Goal: Task Accomplishment & Management: Use online tool/utility

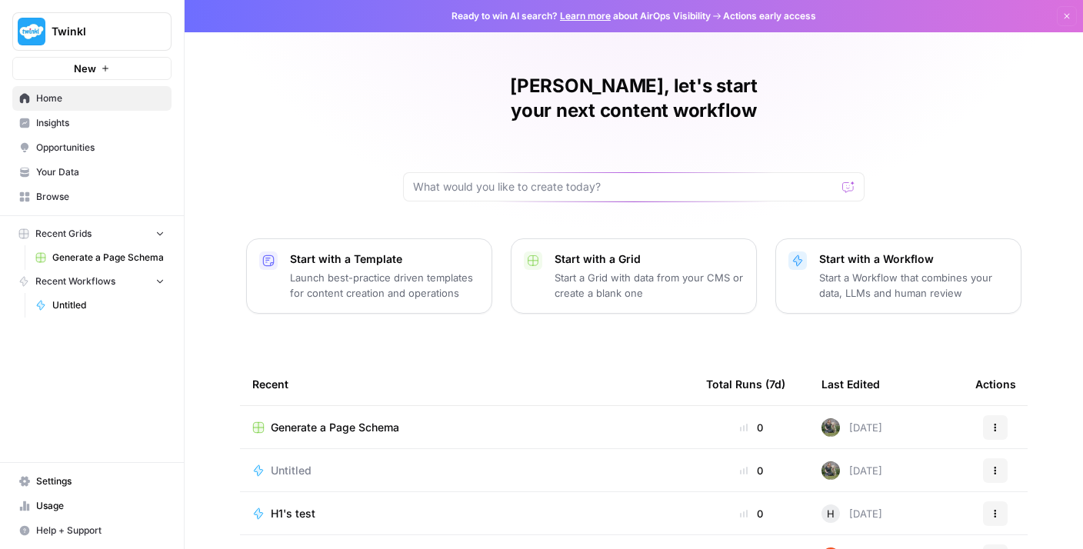
click at [152, 254] on span "Generate a Page Schema" at bounding box center [108, 258] width 112 height 14
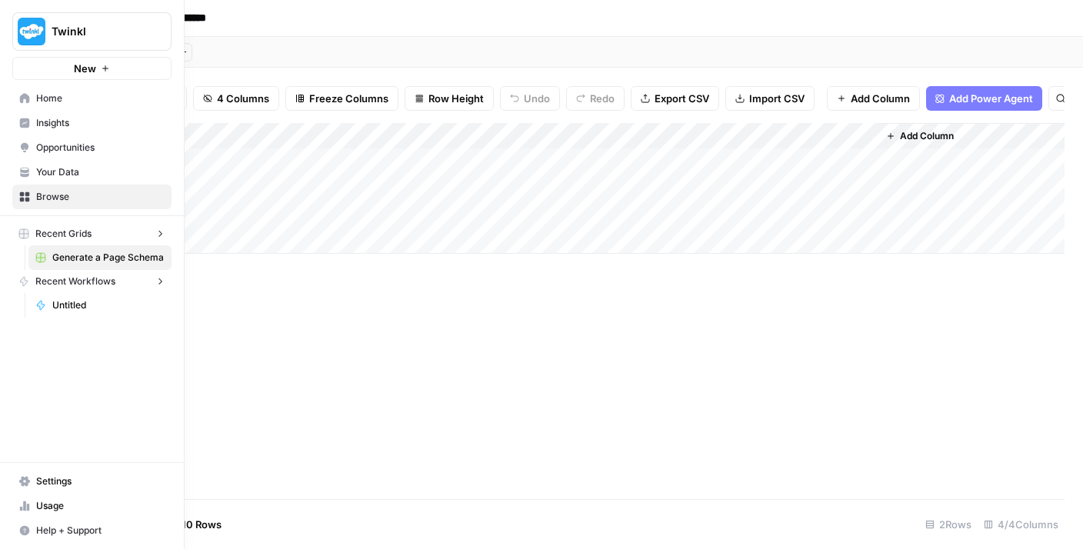
click at [25, 101] on icon at bounding box center [24, 98] width 11 height 11
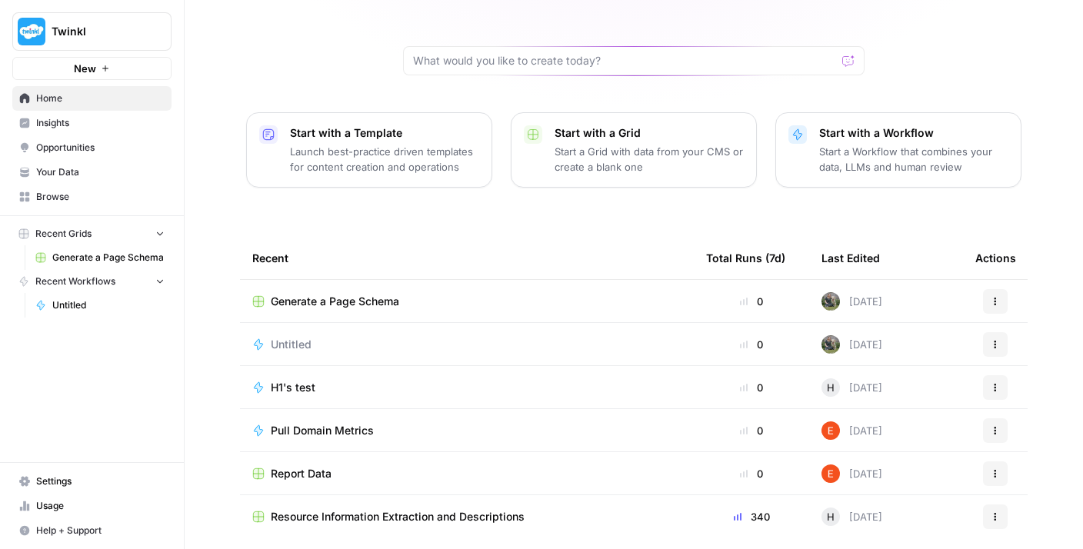
scroll to position [158, 0]
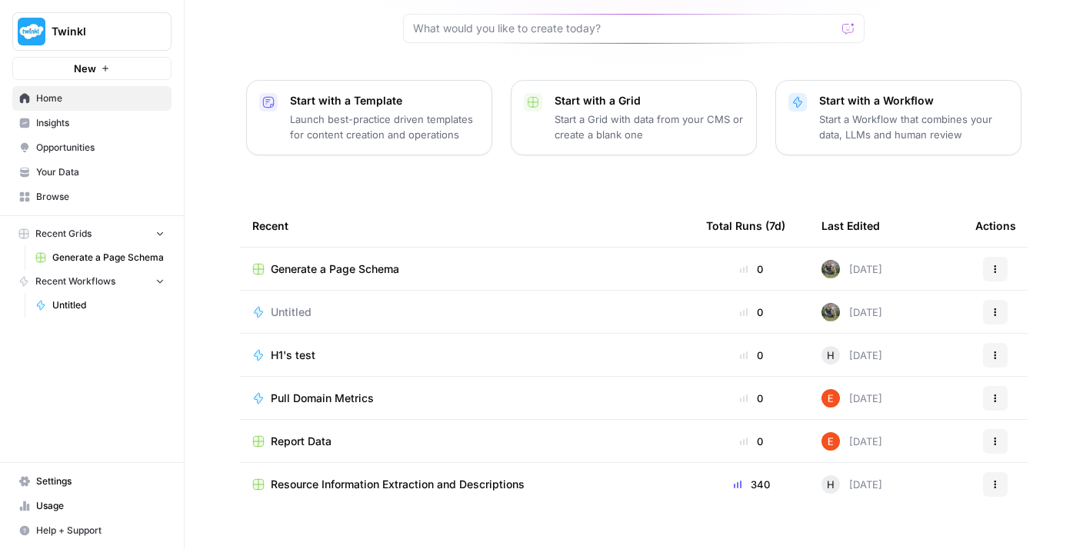
click at [440, 477] on span "Resource Information Extraction and Descriptions" at bounding box center [398, 484] width 254 height 15
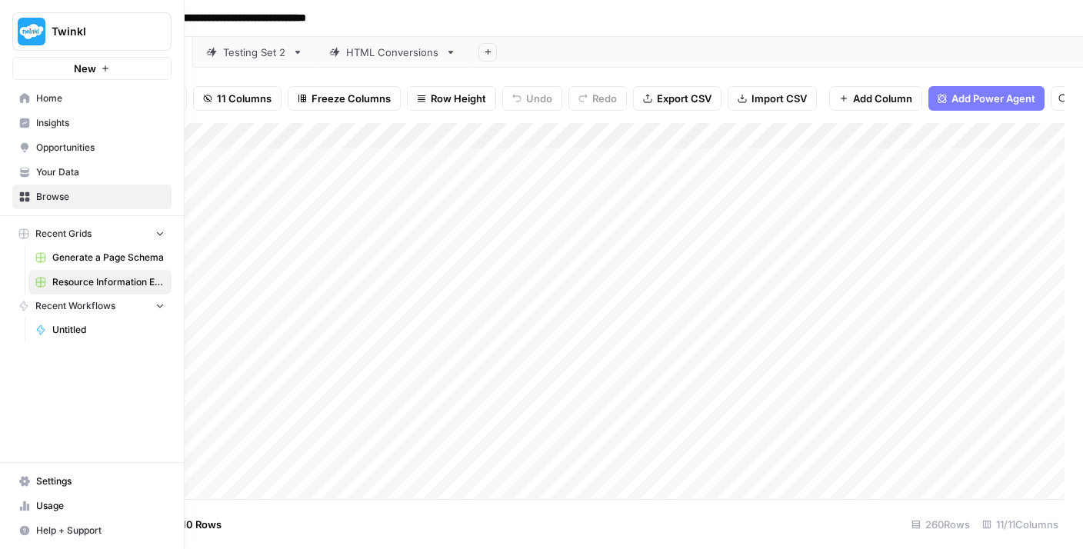
click at [34, 95] on link "Home" at bounding box center [91, 98] width 159 height 25
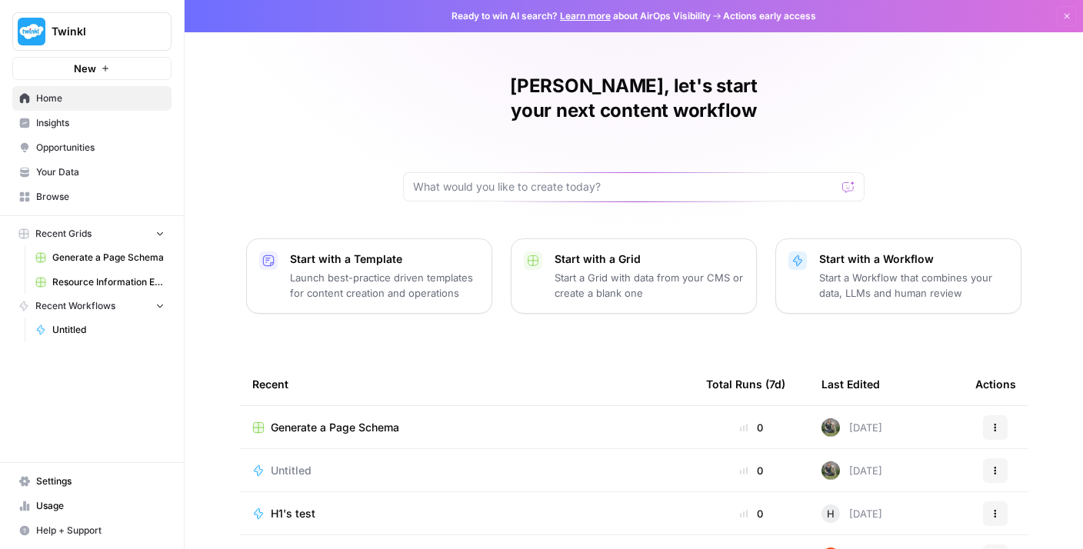
scroll to position [98, 0]
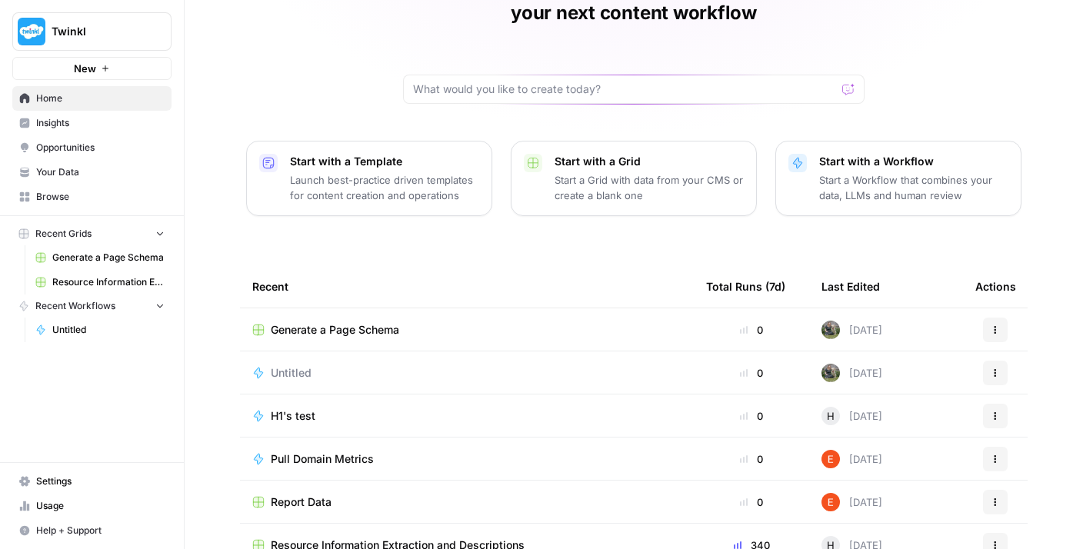
click at [1000, 318] on button "Actions" at bounding box center [995, 330] width 25 height 25
click at [917, 378] on span "Delete" at bounding box center [926, 375] width 123 height 15
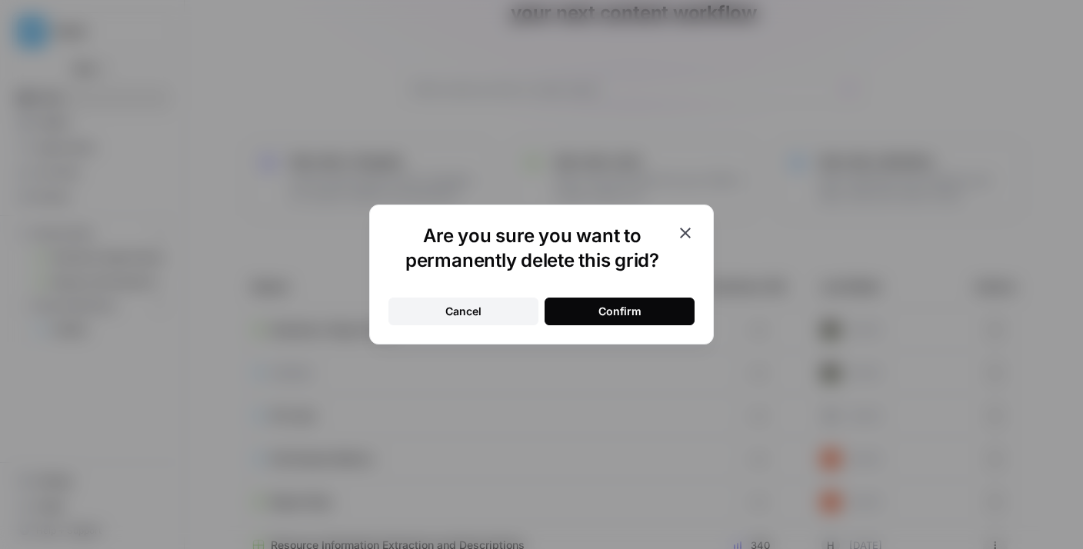
click at [686, 224] on icon "button" at bounding box center [685, 233] width 18 height 18
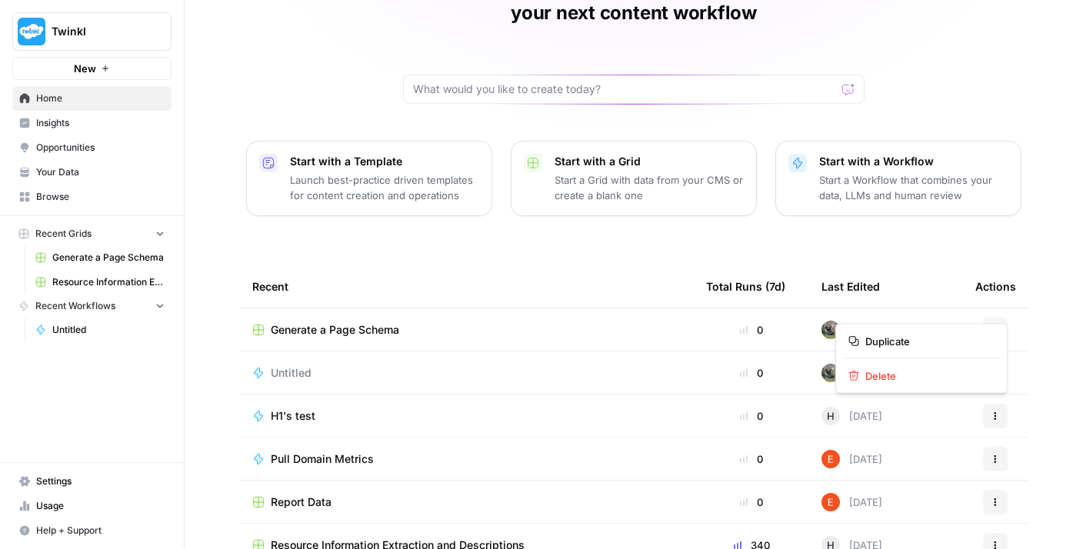
click at [999, 325] on icon "button" at bounding box center [995, 329] width 9 height 9
click at [905, 376] on span "Delete" at bounding box center [926, 375] width 123 height 15
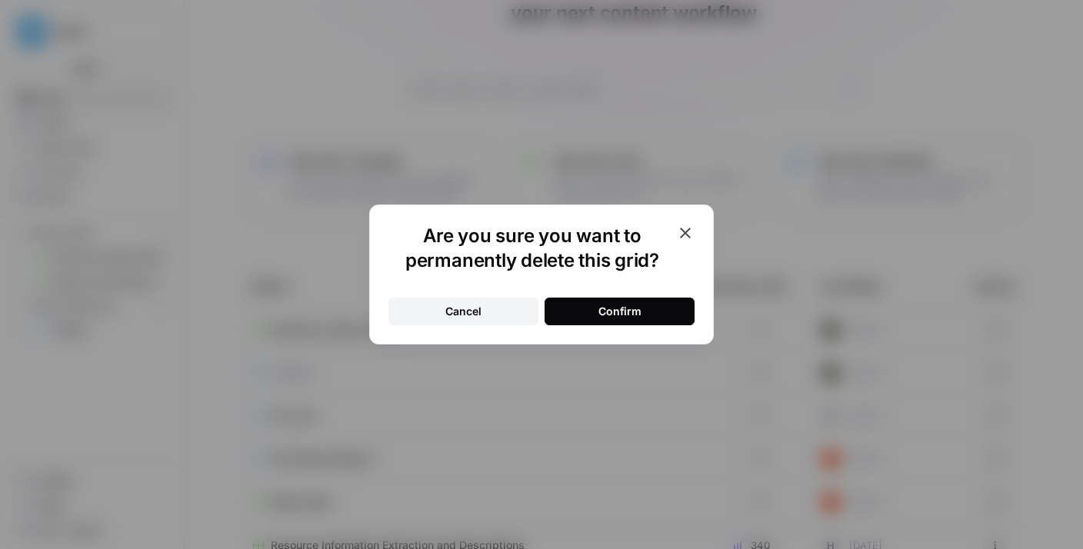
click at [632, 311] on div "Confirm" at bounding box center [619, 311] width 43 height 15
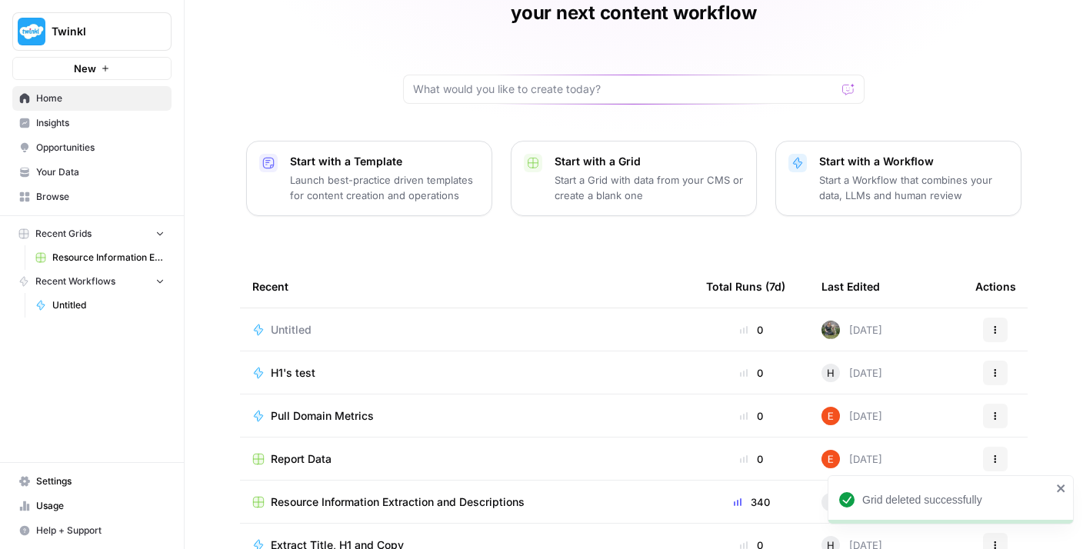
click at [995, 332] on icon "button" at bounding box center [996, 333] width 2 height 2
click at [890, 375] on span "Delete" at bounding box center [926, 375] width 123 height 15
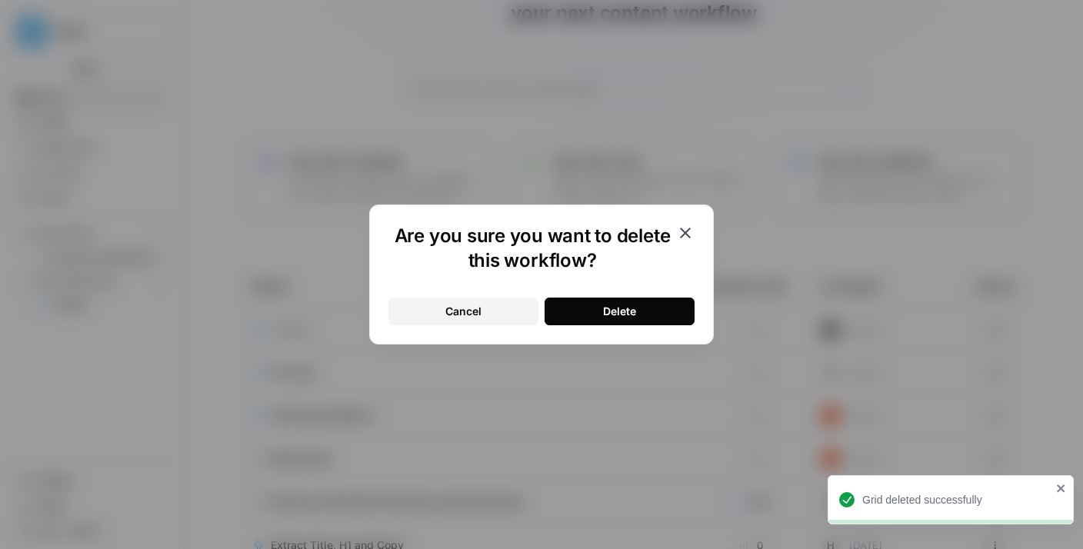
click at [668, 292] on div "Cancel Delete" at bounding box center [541, 302] width 306 height 46
click at [663, 303] on button "Delete" at bounding box center [620, 312] width 150 height 28
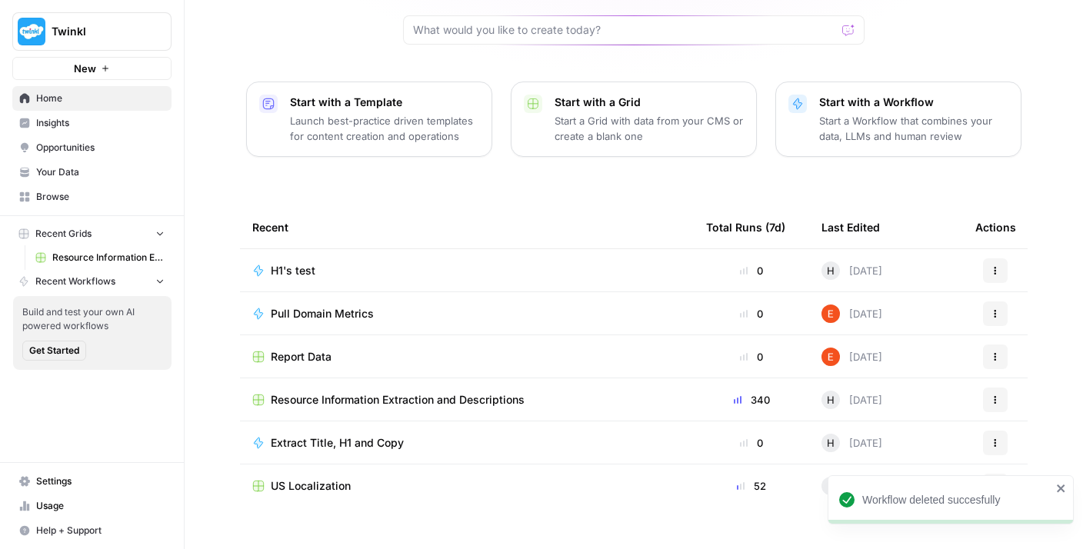
scroll to position [158, 0]
click at [338, 477] on span "US Localization" at bounding box center [311, 484] width 80 height 15
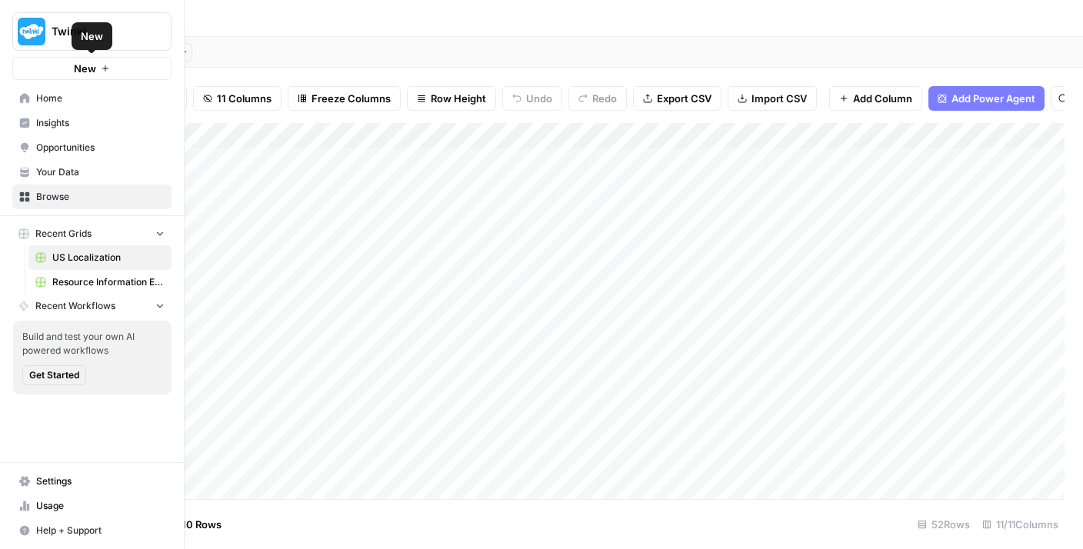
click at [36, 99] on span "Home" at bounding box center [100, 99] width 128 height 14
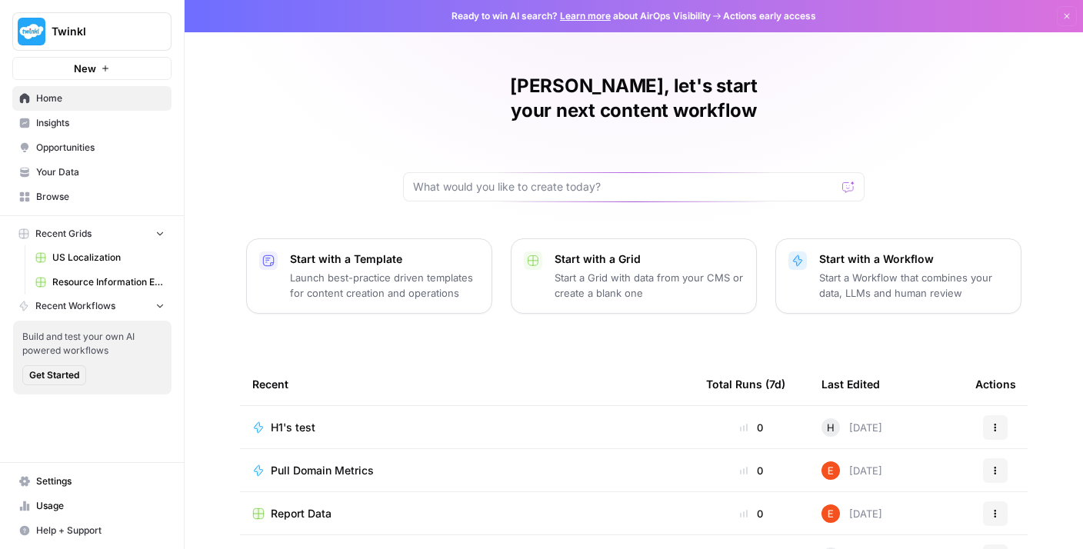
click at [101, 296] on button "Recent Workflows" at bounding box center [91, 306] width 159 height 23
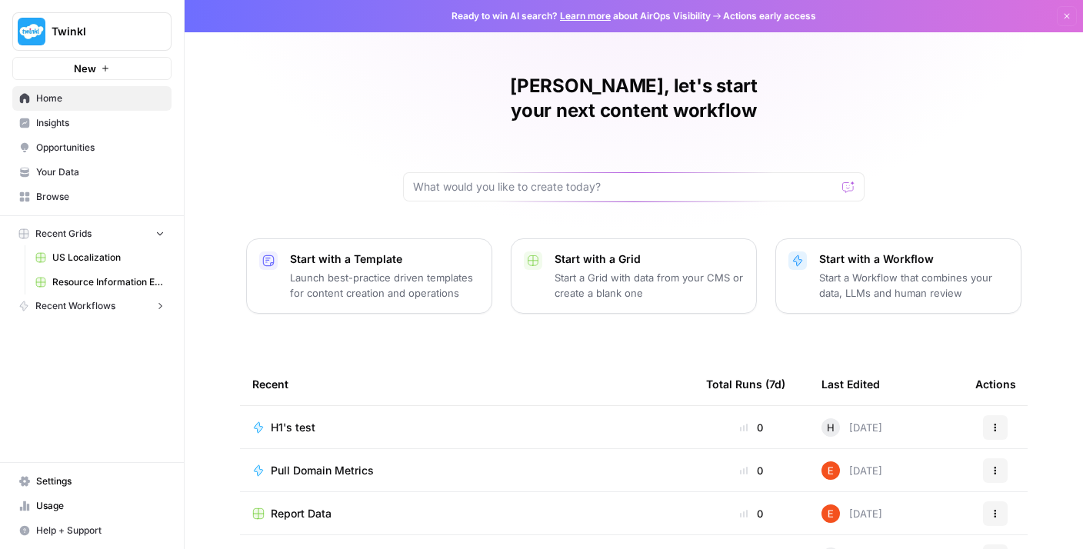
click at [101, 296] on button "Recent Workflows" at bounding box center [91, 306] width 159 height 23
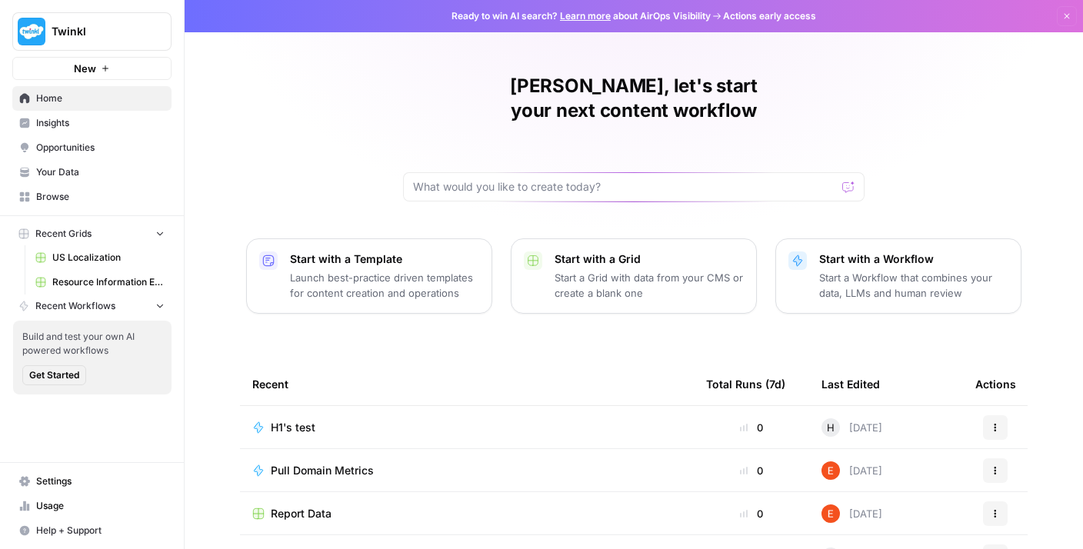
click at [65, 375] on span "Get Started" at bounding box center [54, 375] width 50 height 14
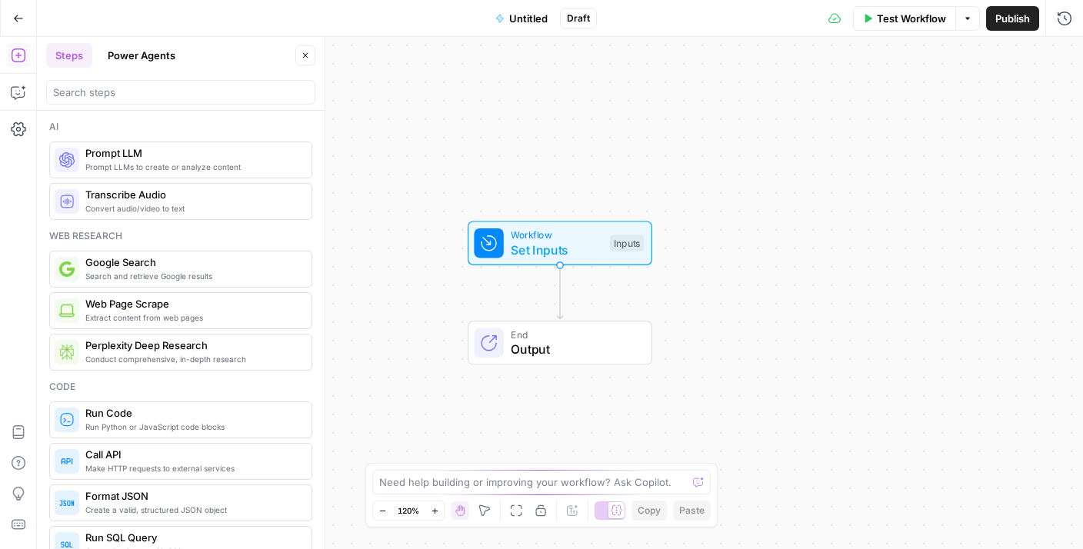
click at [19, 28] on button "Go Back" at bounding box center [19, 19] width 28 height 28
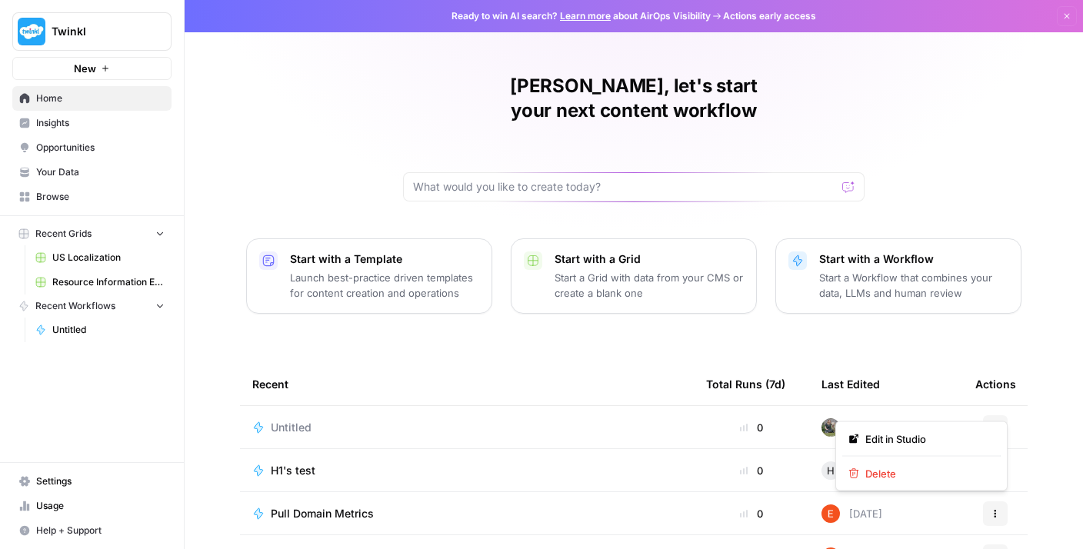
click at [992, 423] on icon "button" at bounding box center [995, 427] width 9 height 9
click at [905, 466] on span "Delete" at bounding box center [926, 473] width 123 height 15
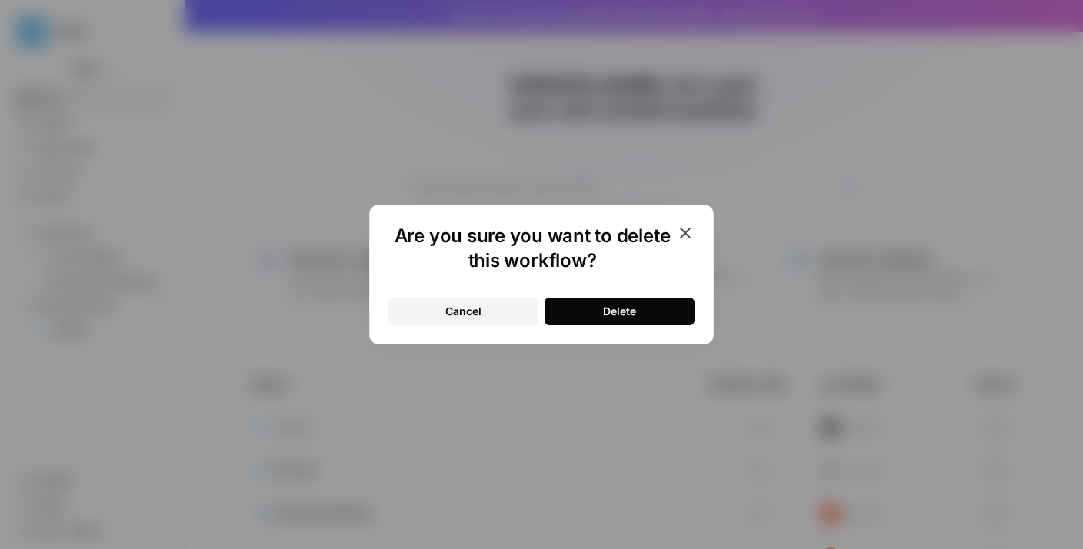
click at [665, 307] on button "Delete" at bounding box center [620, 312] width 150 height 28
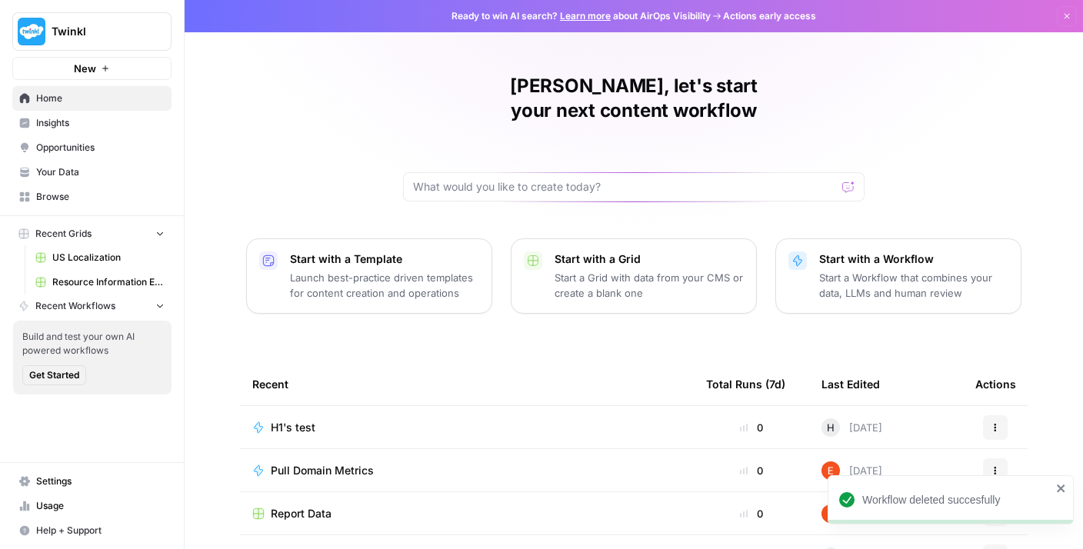
click at [109, 166] on span "Your Data" at bounding box center [100, 172] width 128 height 14
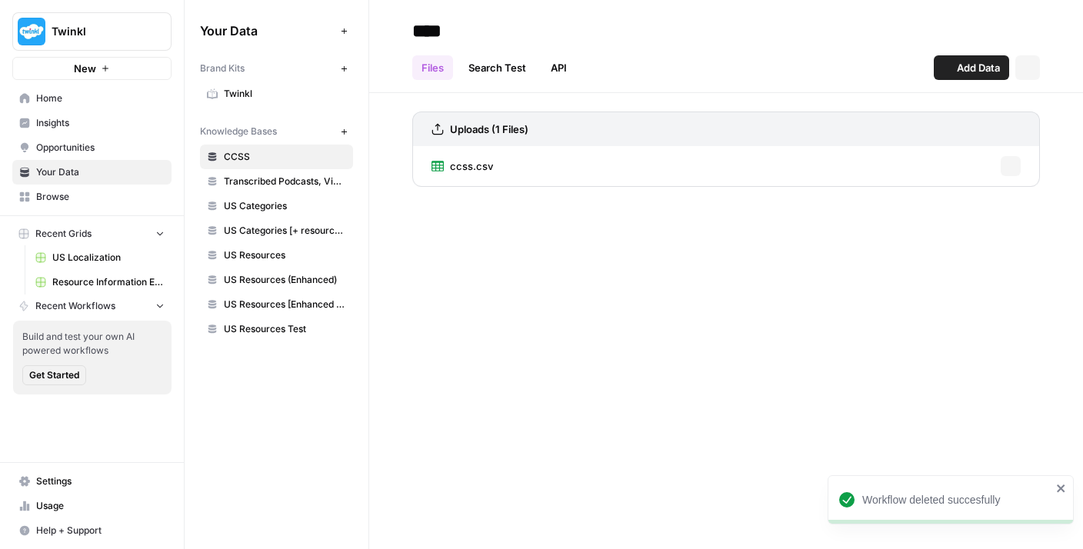
click at [85, 199] on span "Browse" at bounding box center [100, 197] width 128 height 14
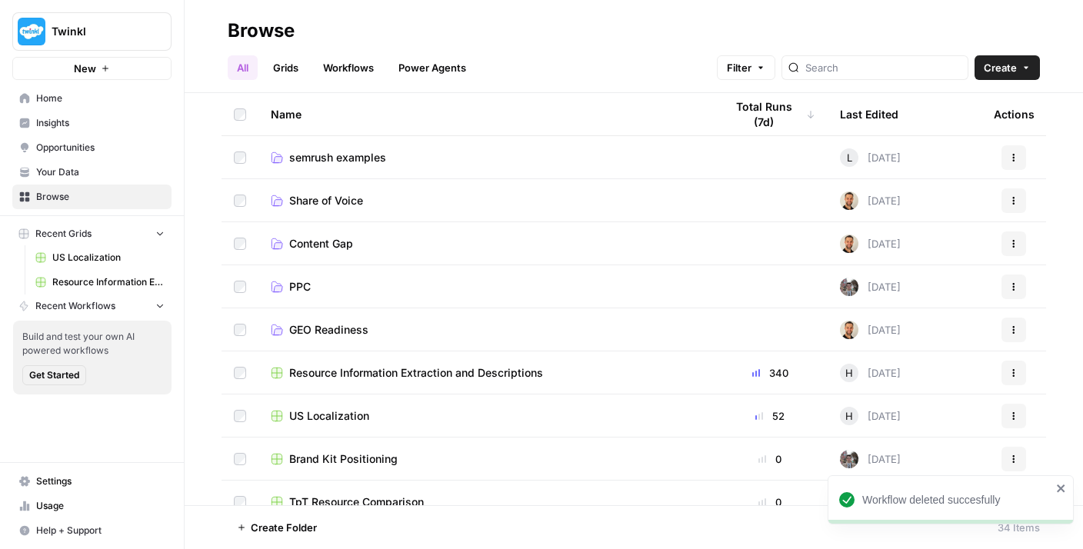
click at [354, 69] on link "Workflows" at bounding box center [348, 67] width 69 height 25
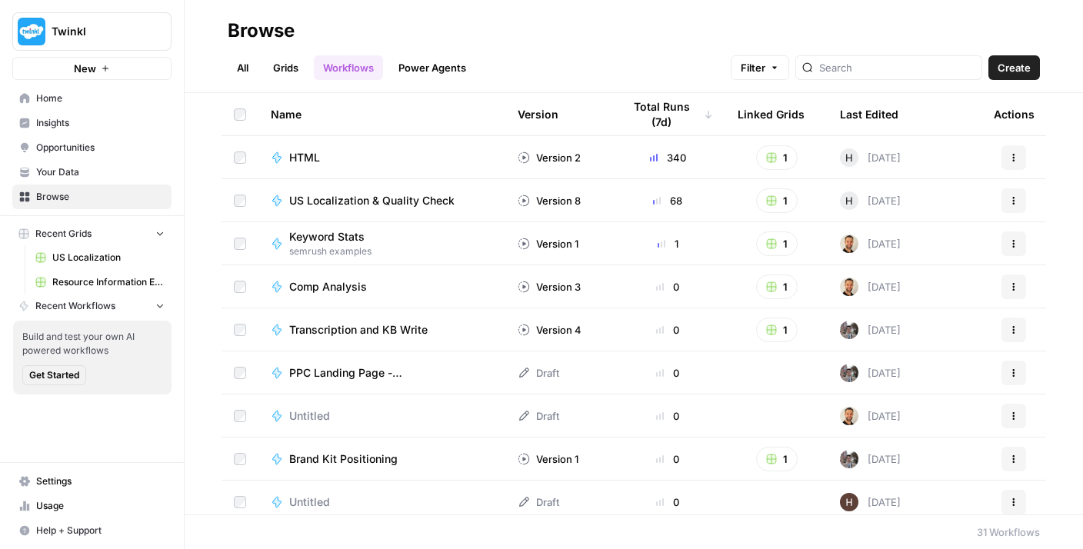
click at [304, 168] on td "HTML" at bounding box center [381, 157] width 247 height 42
click at [304, 159] on span "HTML" at bounding box center [304, 157] width 31 height 15
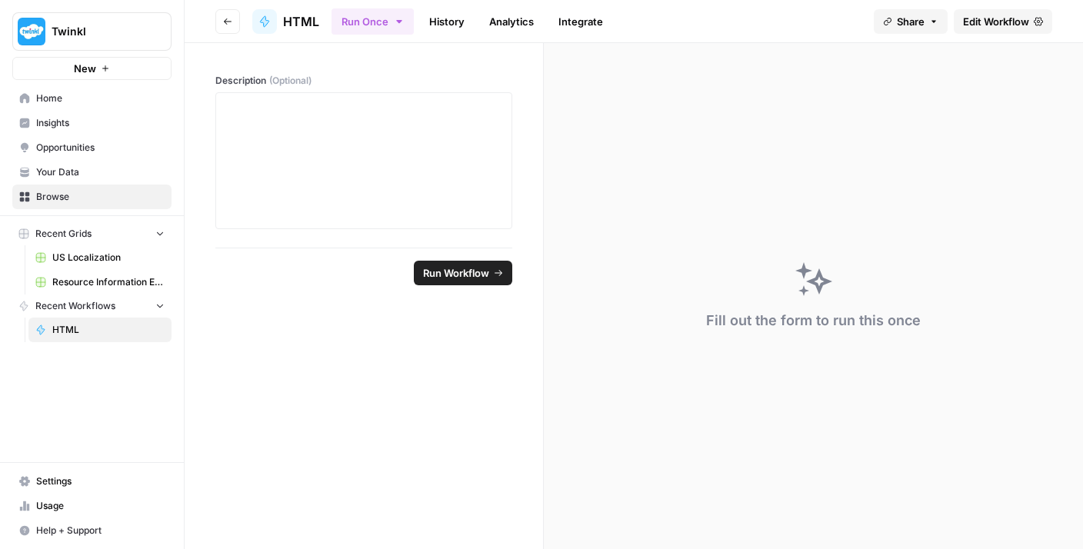
click at [228, 18] on icon "button" at bounding box center [227, 21] width 9 height 9
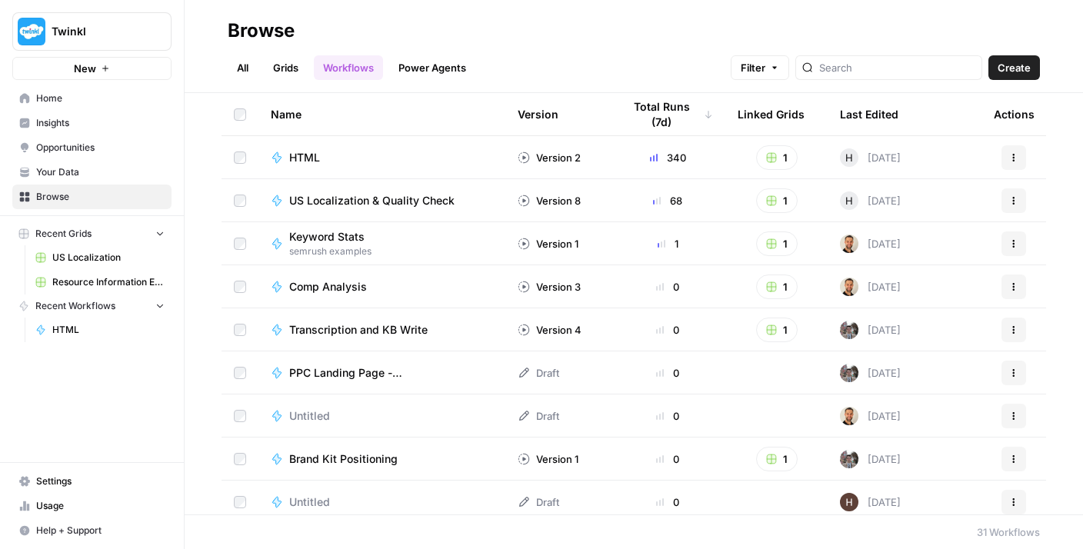
click at [117, 102] on span "Home" at bounding box center [100, 99] width 128 height 14
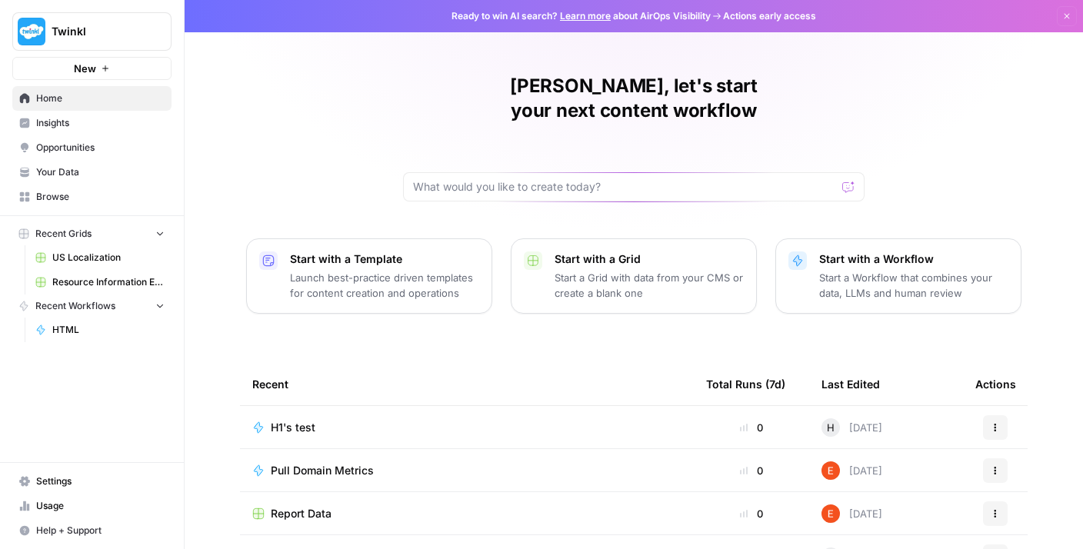
click at [128, 261] on span "US Localization" at bounding box center [108, 258] width 112 height 14
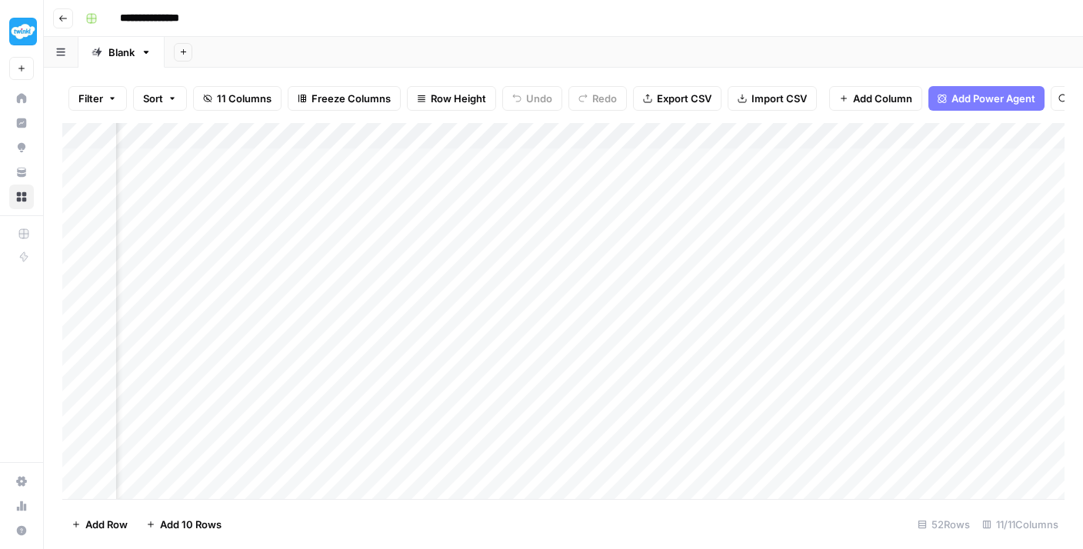
scroll to position [0, 669]
click at [662, 162] on div "Add Column" at bounding box center [563, 311] width 1002 height 376
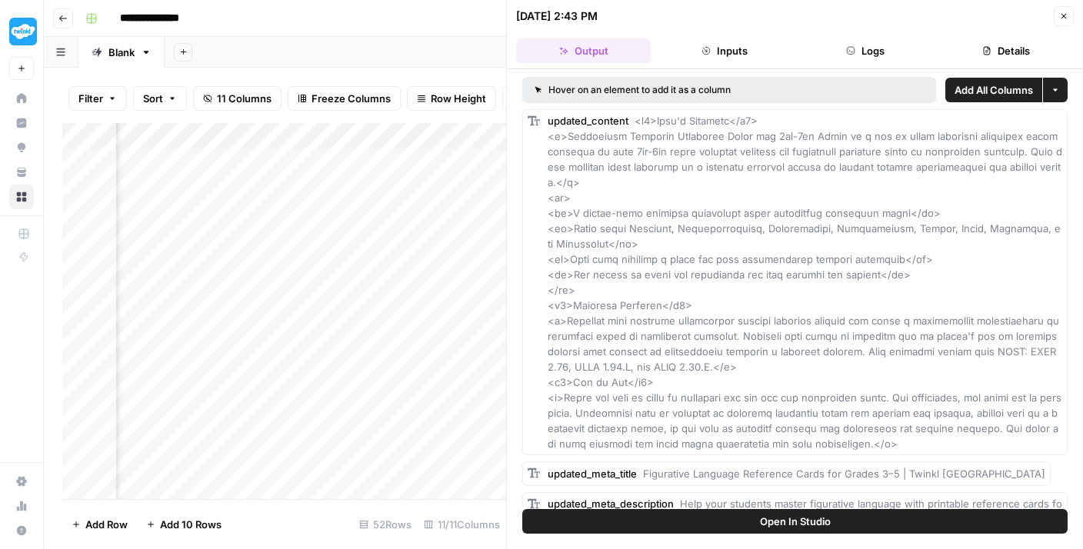
click at [771, 53] on button "Inputs" at bounding box center [724, 50] width 135 height 25
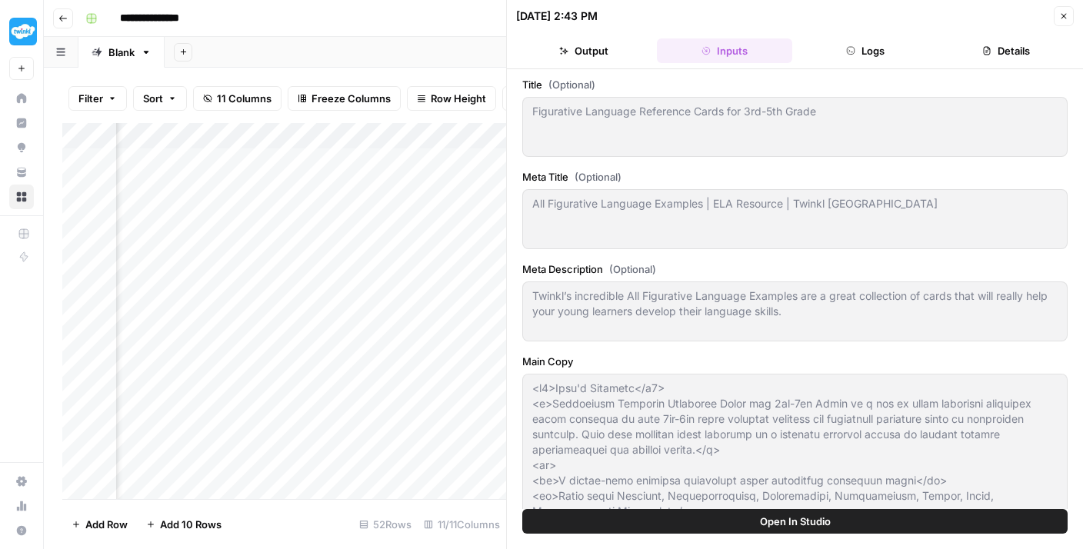
click at [846, 48] on icon "button" at bounding box center [850, 50] width 9 height 9
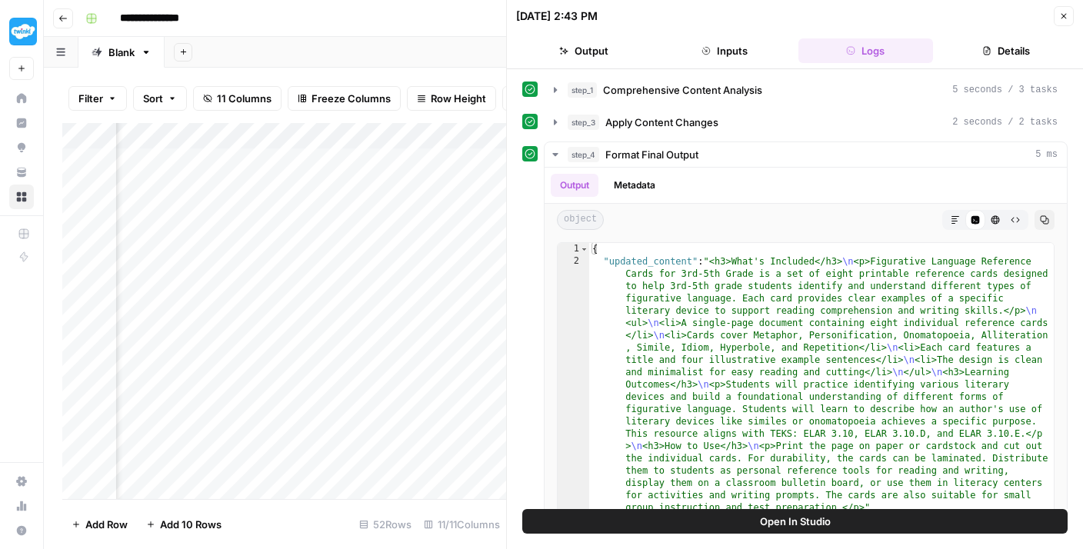
click at [980, 53] on button "Details" at bounding box center [1006, 50] width 135 height 25
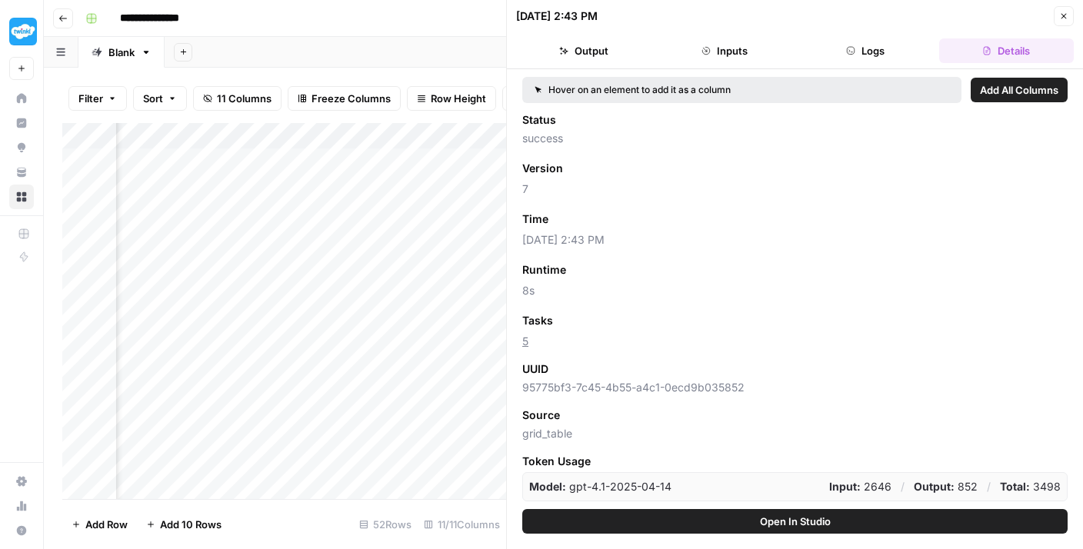
click at [1064, 15] on icon "button" at bounding box center [1064, 16] width 5 height 5
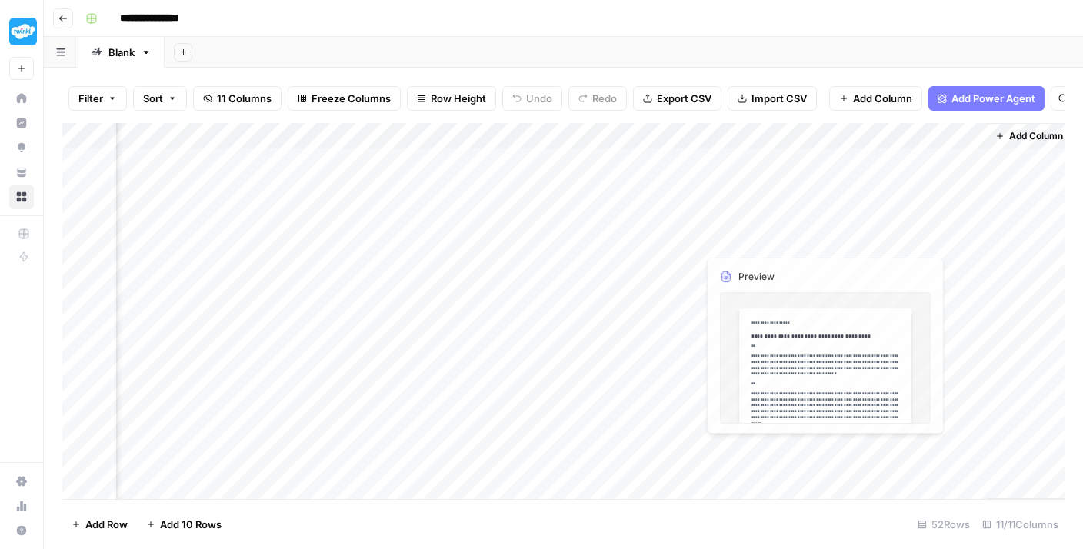
scroll to position [0, 1081]
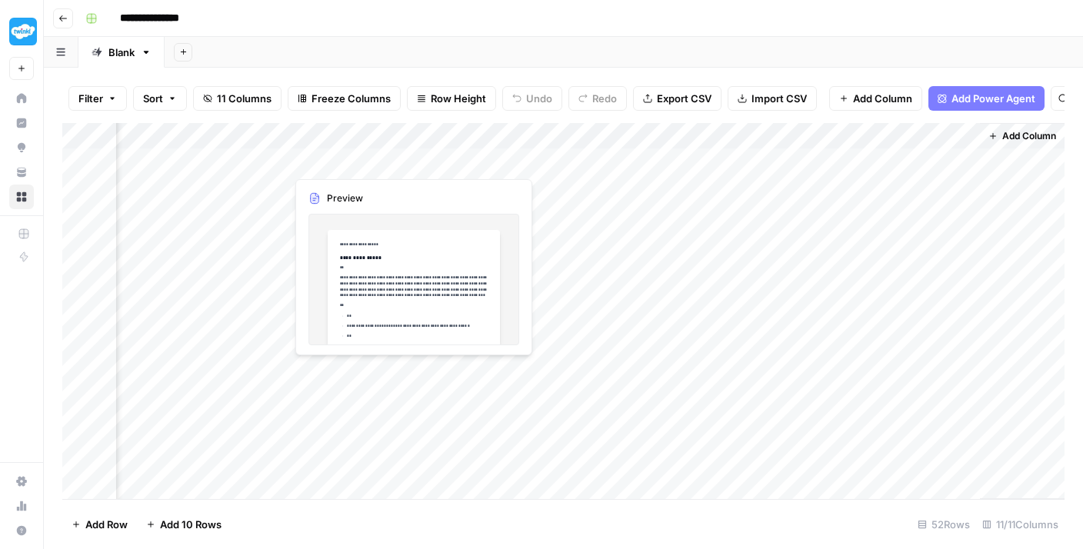
click at [386, 162] on div "Add Column" at bounding box center [563, 311] width 1002 height 376
click at [720, 160] on div "Add Column" at bounding box center [563, 311] width 1002 height 376
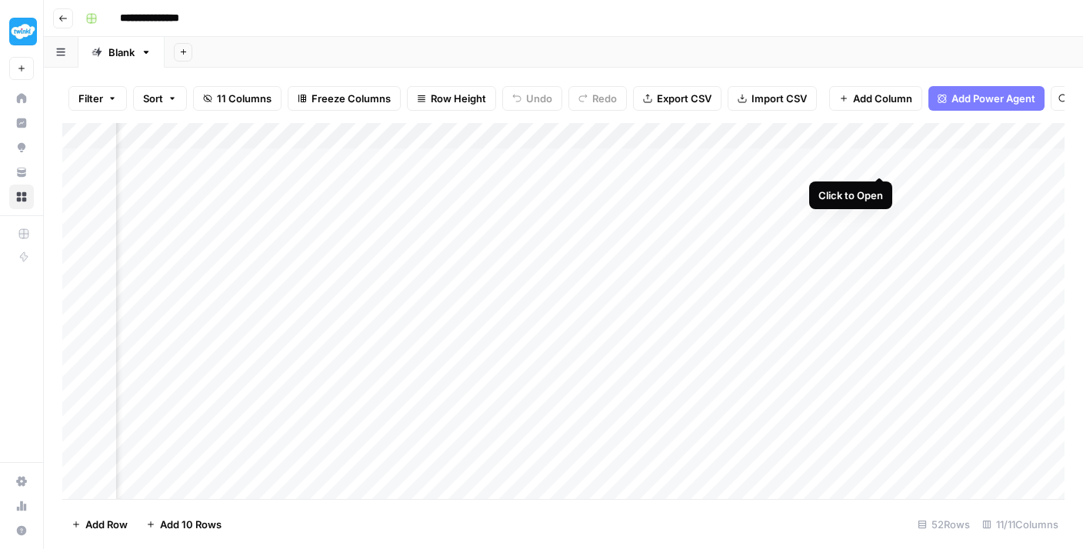
click at [878, 161] on div "Add Column" at bounding box center [563, 311] width 1002 height 376
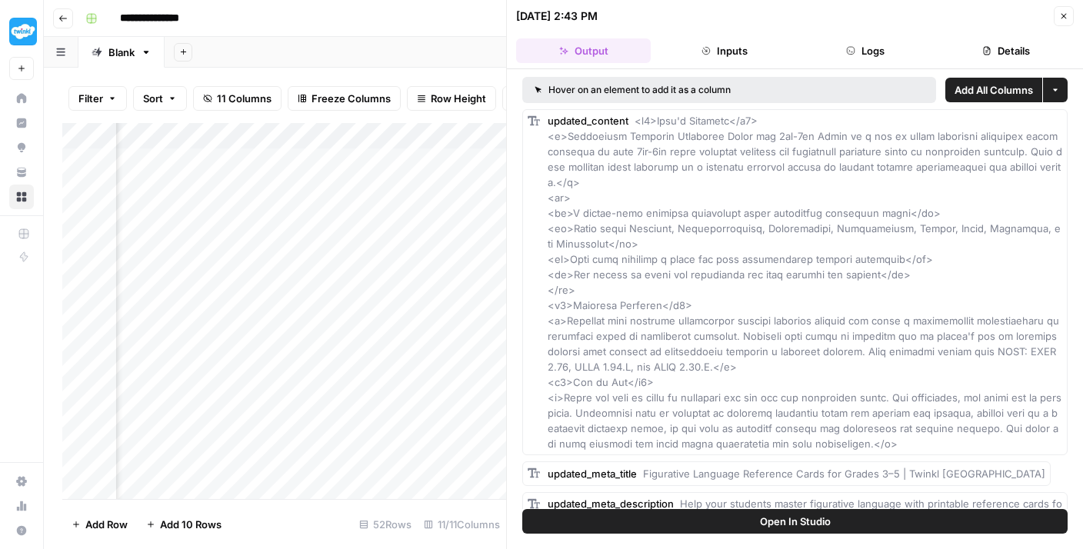
click at [699, 44] on button "Inputs" at bounding box center [724, 50] width 135 height 25
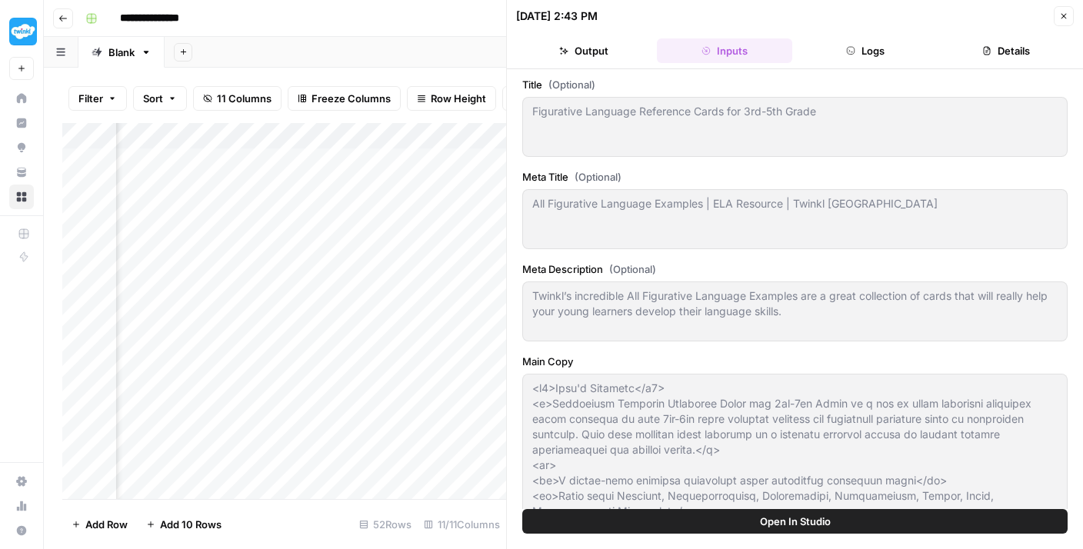
click at [876, 62] on button "Logs" at bounding box center [865, 50] width 135 height 25
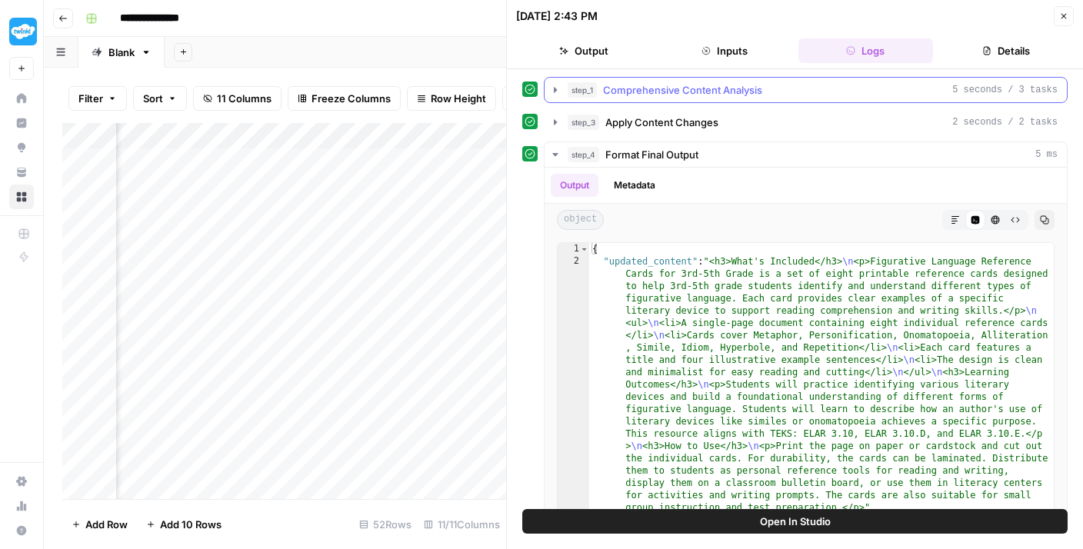
click at [743, 86] on span "Comprehensive Content Analysis" at bounding box center [682, 89] width 159 height 15
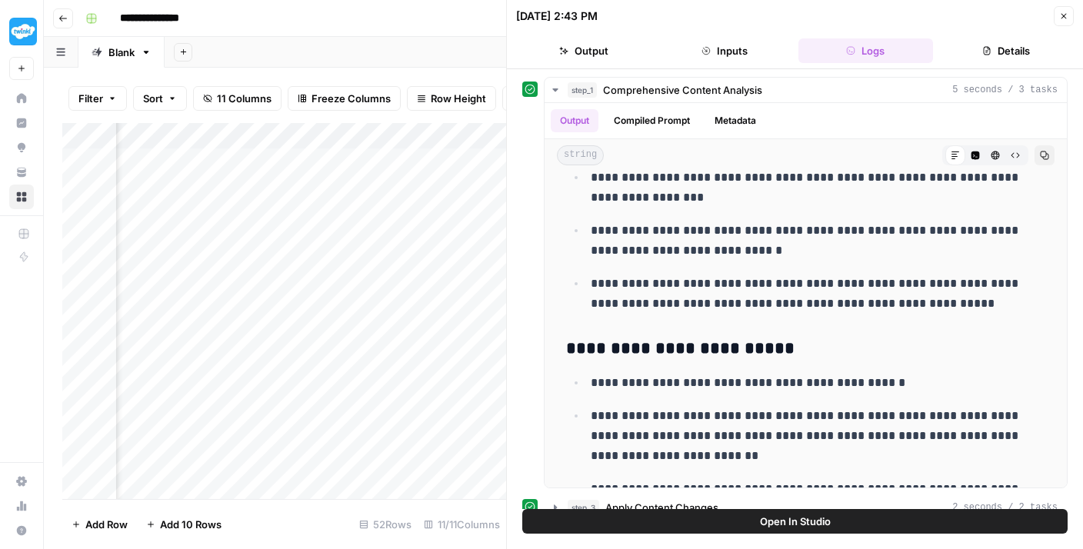
click at [1065, 20] on icon "button" at bounding box center [1063, 16] width 9 height 9
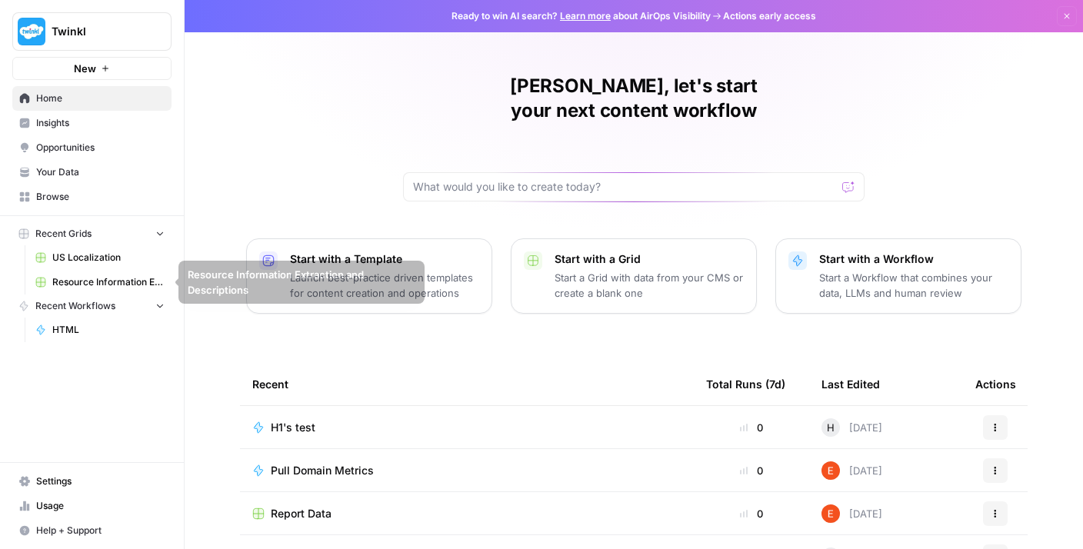
click at [92, 231] on button "Recent Grids" at bounding box center [91, 233] width 159 height 23
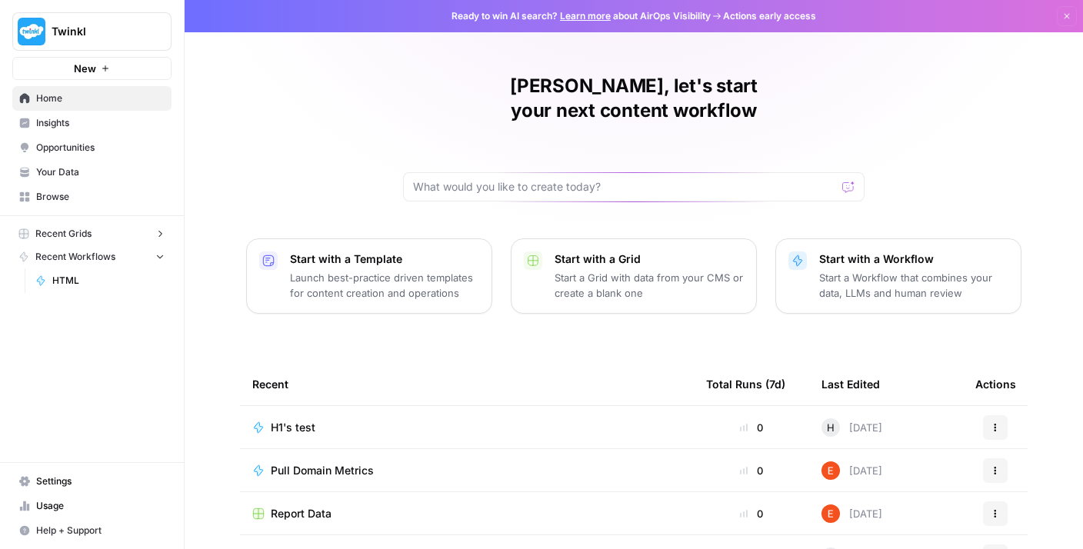
click at [92, 231] on button "Recent Grids" at bounding box center [91, 233] width 159 height 23
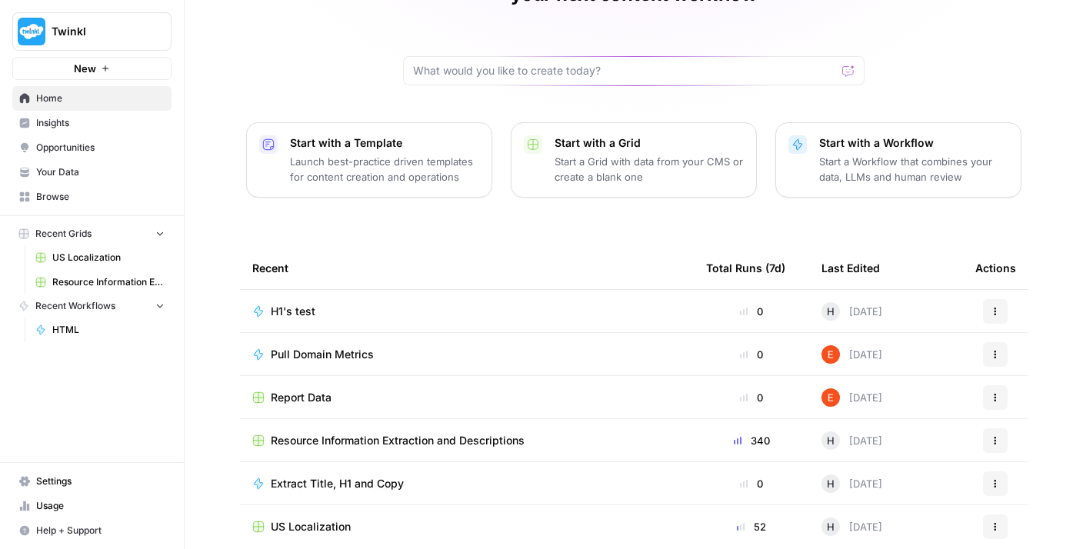
scroll to position [158, 0]
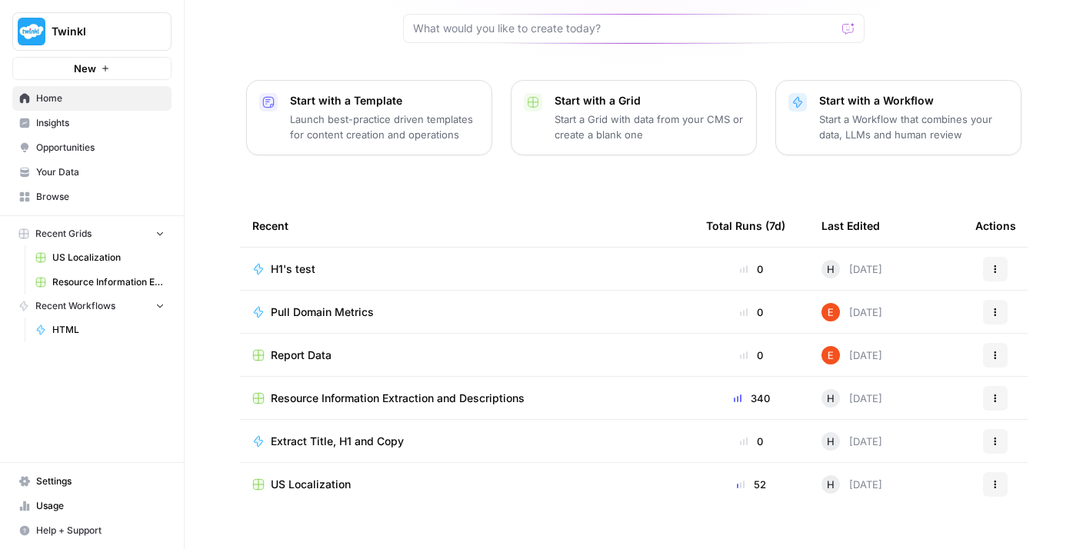
click at [355, 391] on span "Resource Information Extraction and Descriptions" at bounding box center [398, 398] width 254 height 15
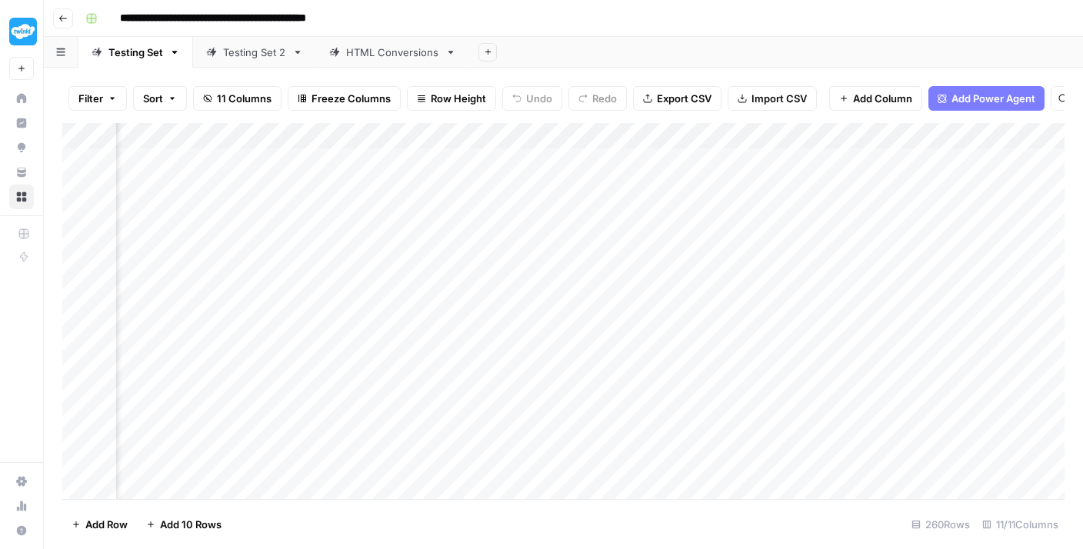
scroll to position [0, 456]
click at [725, 161] on div "Add Column" at bounding box center [563, 311] width 1002 height 376
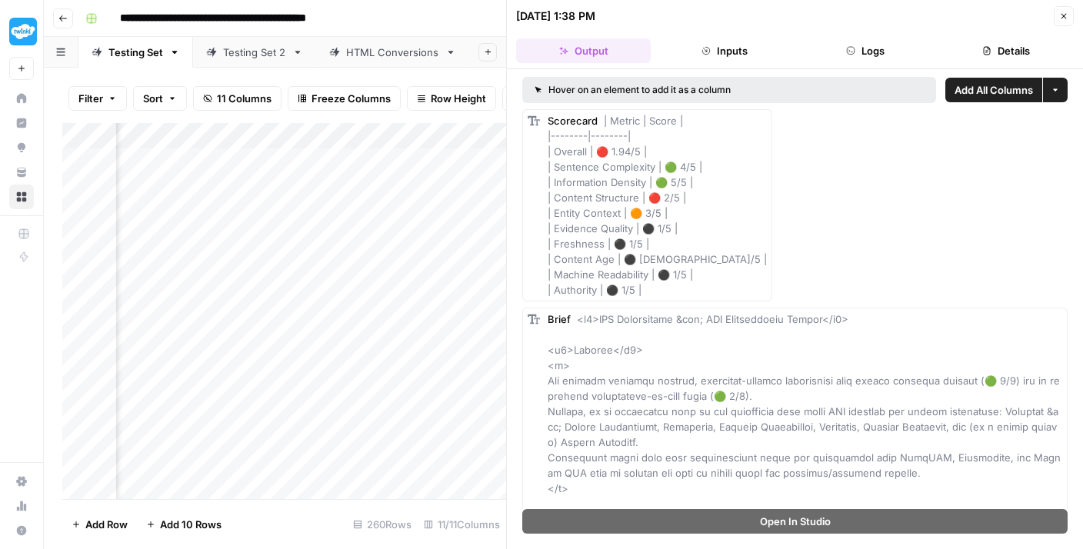
click at [1066, 19] on icon "button" at bounding box center [1063, 16] width 9 height 9
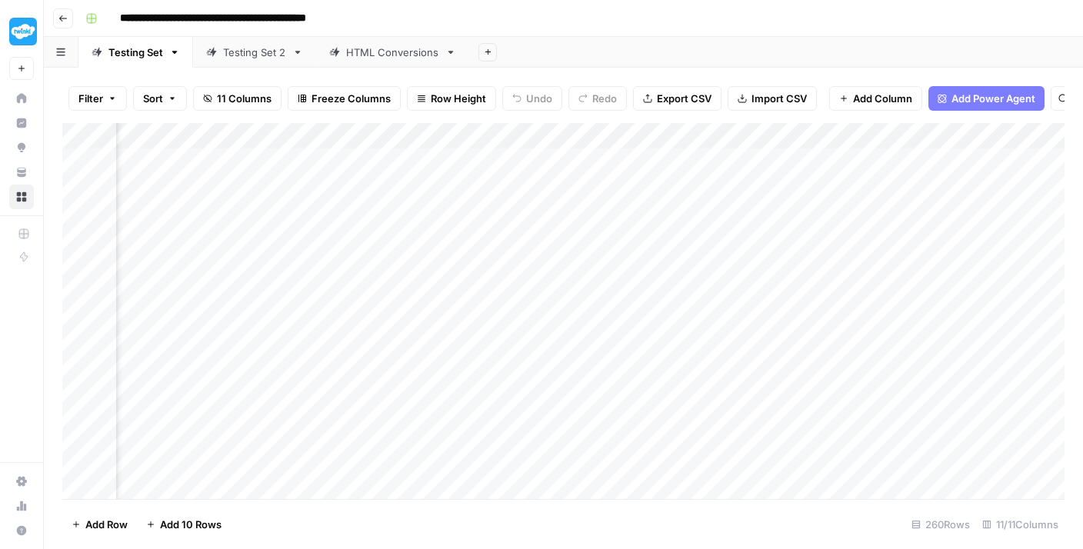
click at [654, 188] on div "Add Column" at bounding box center [563, 311] width 1002 height 376
click at [226, 52] on div "Testing Set 2" at bounding box center [254, 52] width 63 height 15
click at [371, 62] on link "HTML Conversions" at bounding box center [392, 52] width 153 height 31
click at [60, 58] on button "button" at bounding box center [61, 52] width 35 height 30
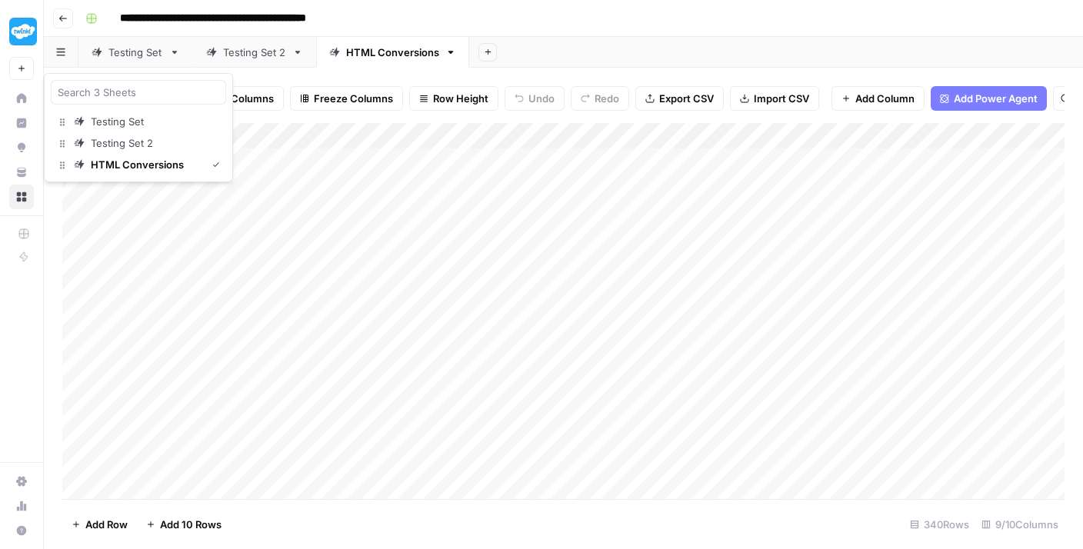
click at [60, 58] on button "button" at bounding box center [61, 52] width 35 height 30
click at [135, 61] on link "Testing Set" at bounding box center [135, 52] width 115 height 31
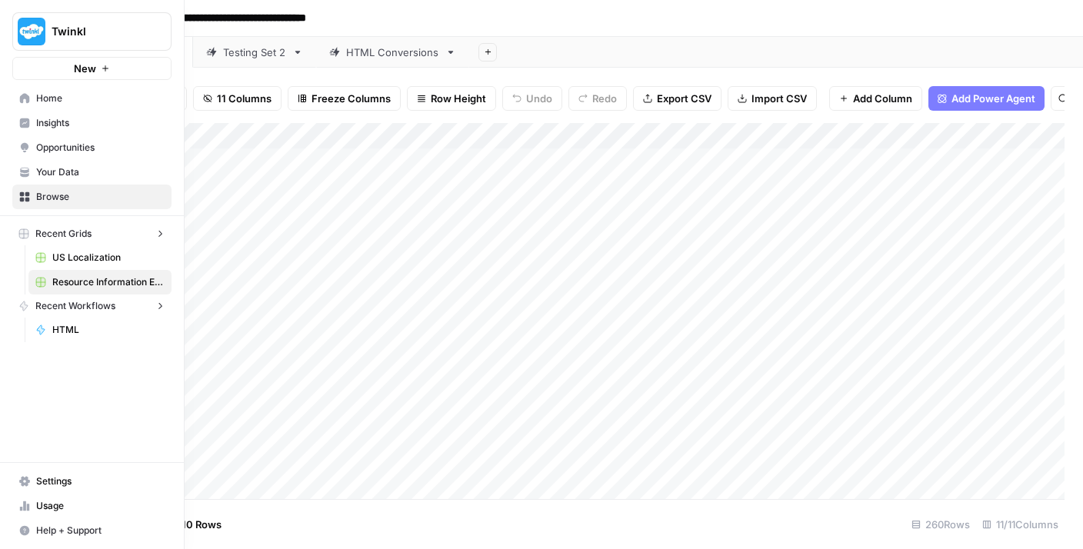
click at [25, 98] on icon at bounding box center [25, 98] width 10 height 10
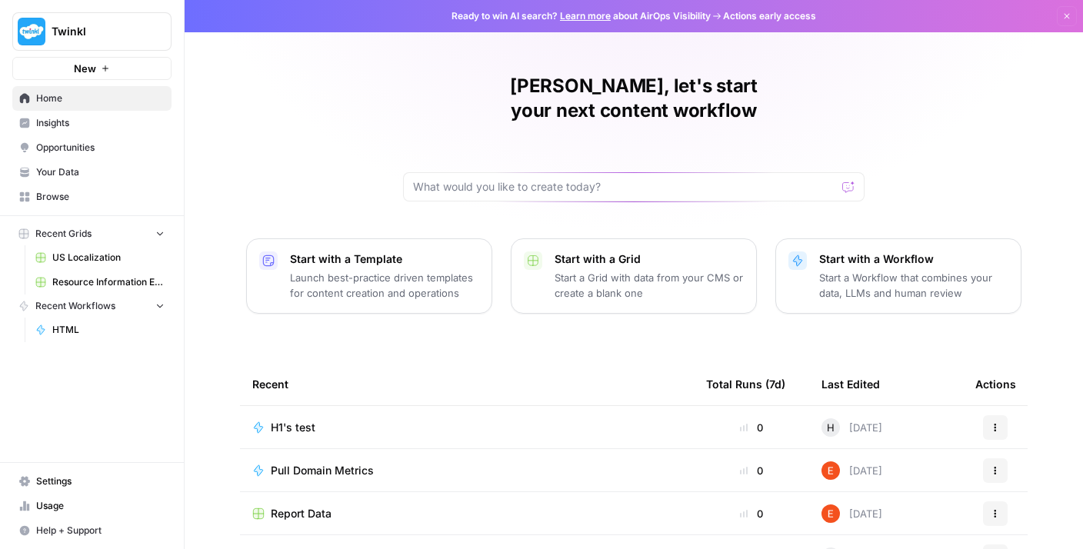
click at [82, 124] on span "Insights" at bounding box center [100, 123] width 128 height 14
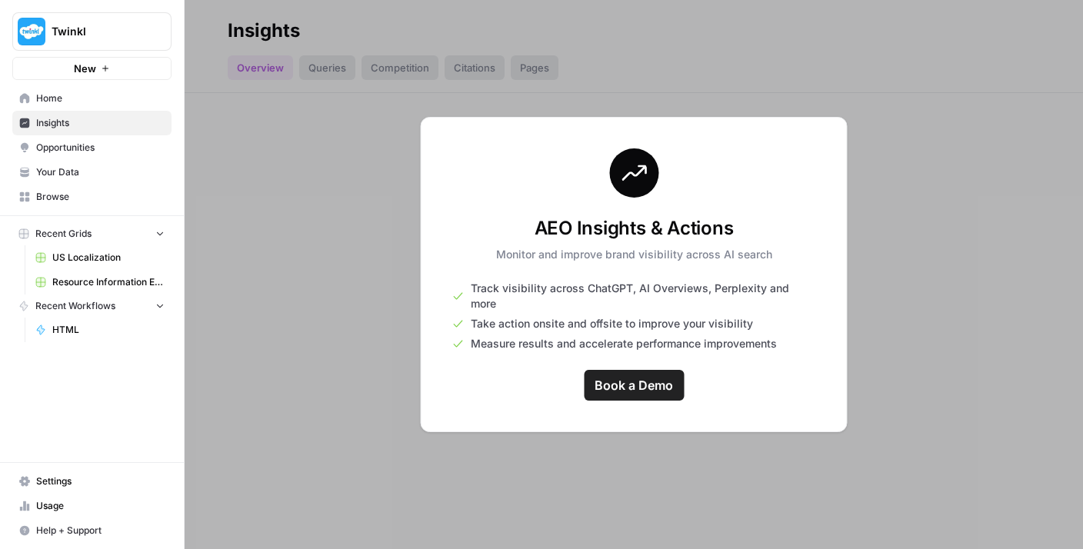
click at [82, 144] on span "Opportunities" at bounding box center [100, 148] width 128 height 14
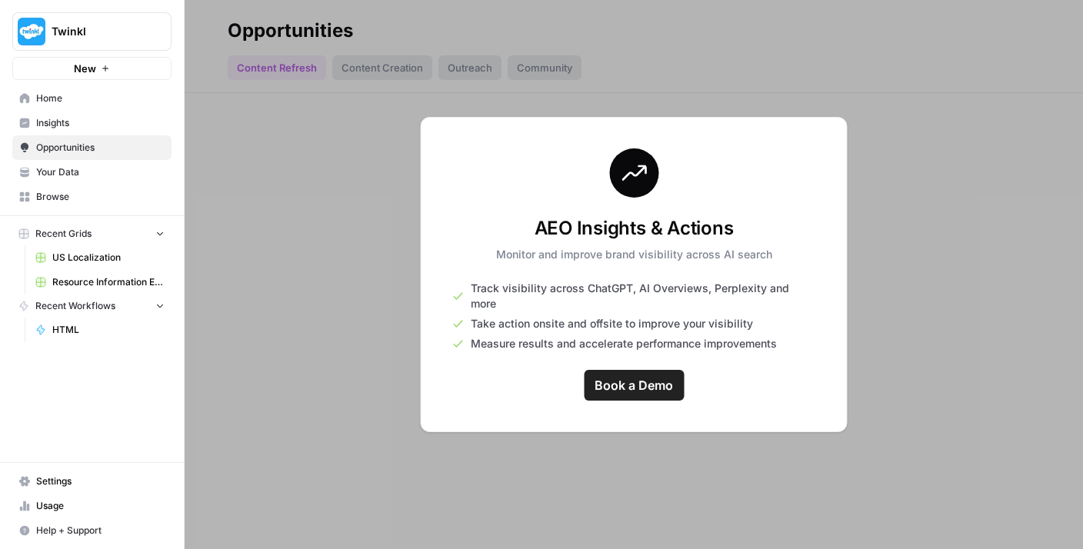
click at [60, 172] on span "Your Data" at bounding box center [100, 172] width 128 height 14
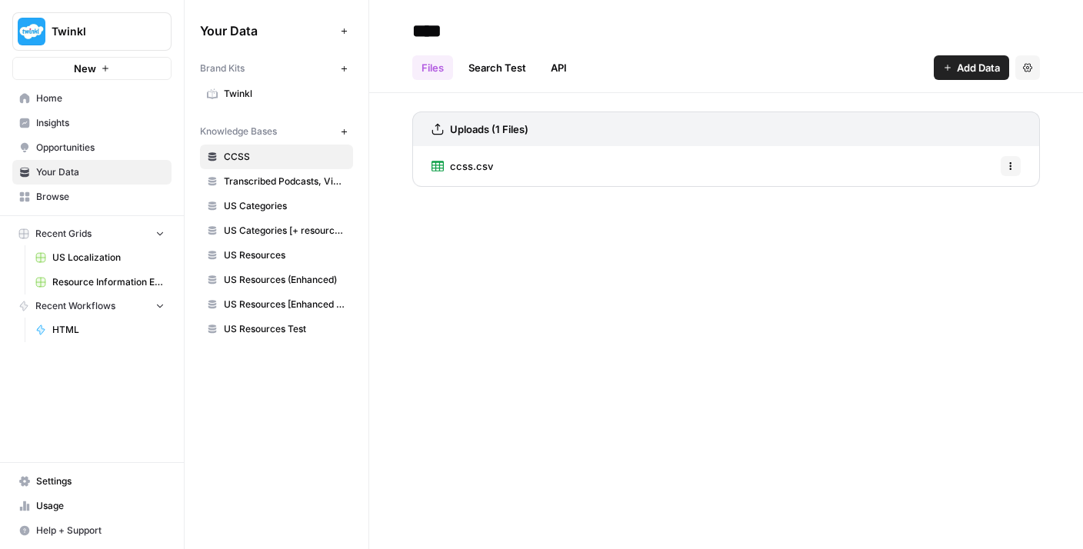
click at [289, 208] on span "US Categories" at bounding box center [285, 206] width 122 height 14
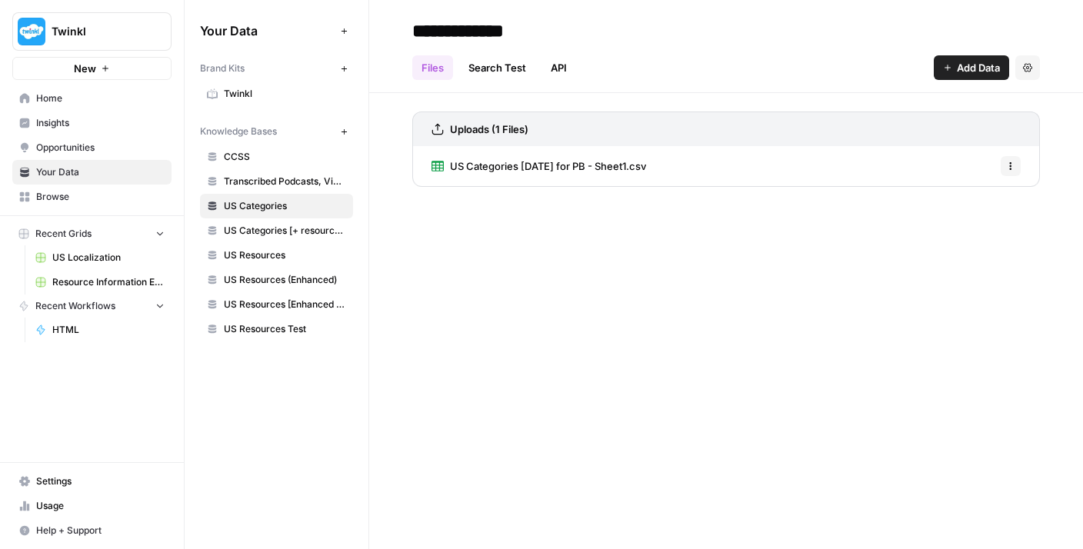
click at [272, 253] on span "US Resources" at bounding box center [285, 255] width 122 height 14
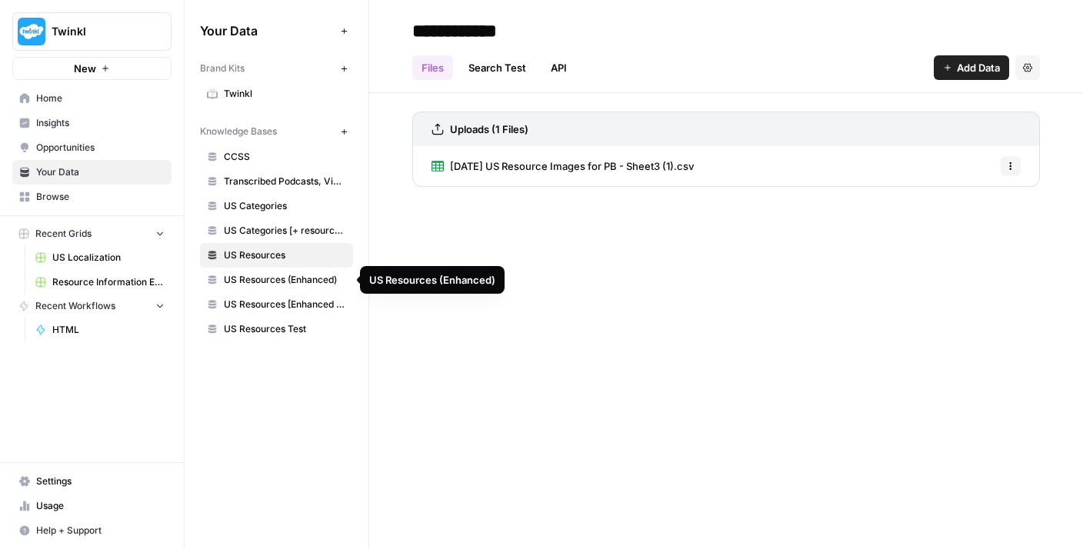
click at [118, 195] on span "Browse" at bounding box center [100, 197] width 128 height 14
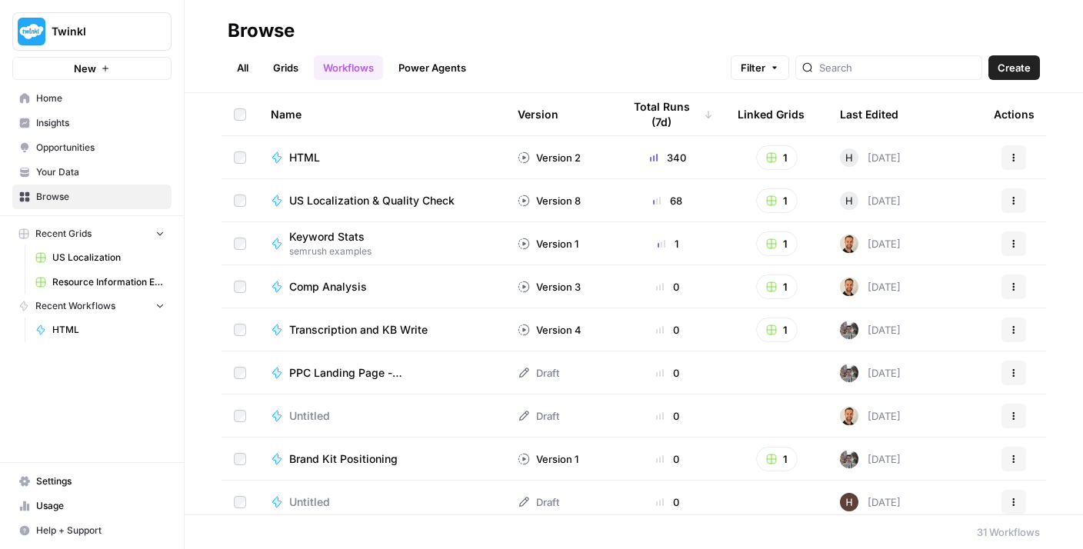
click at [301, 158] on span "HTML" at bounding box center [304, 157] width 31 height 15
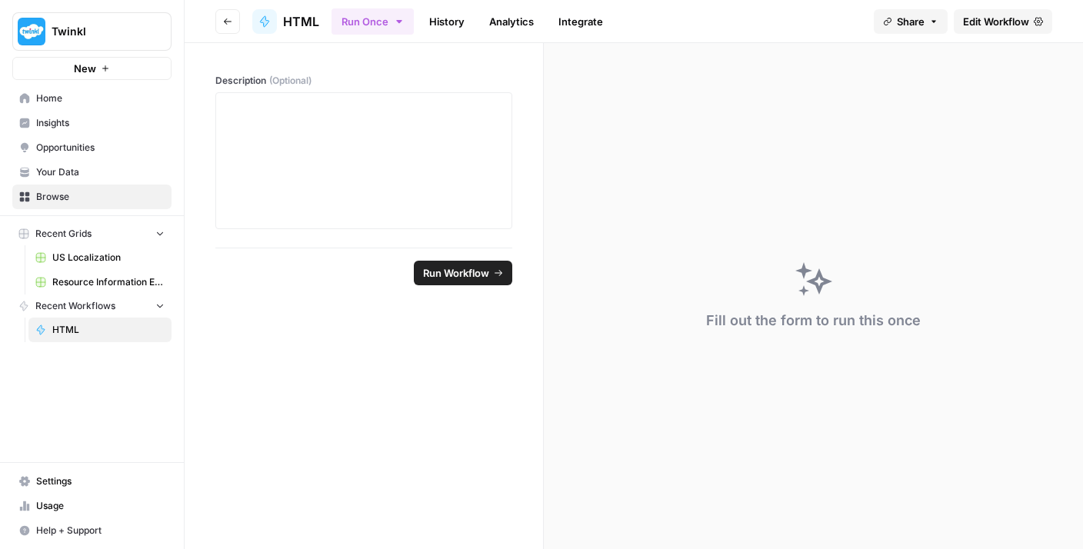
click at [1028, 18] on span "Edit Workflow" at bounding box center [996, 21] width 66 height 15
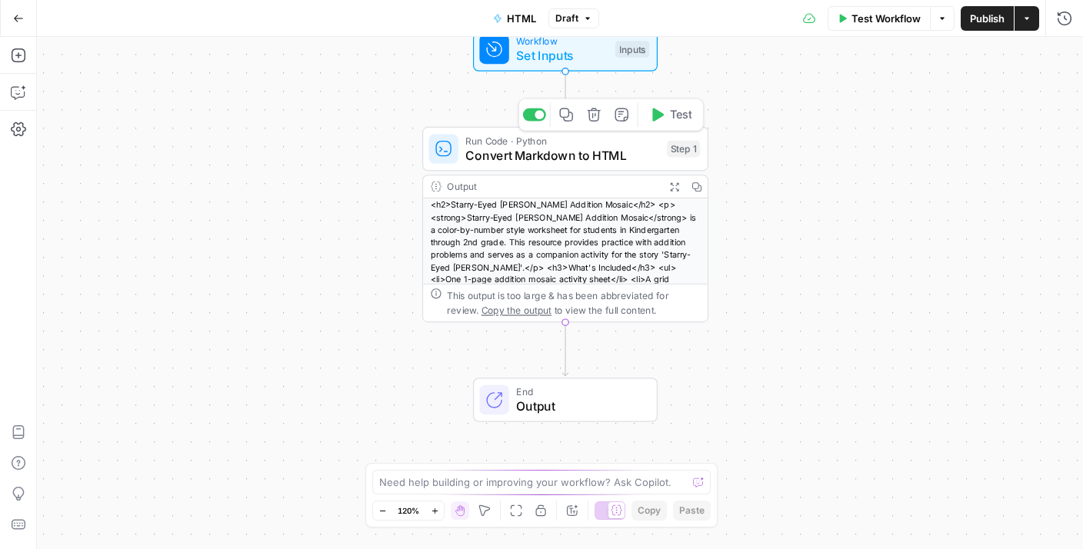
click at [609, 159] on span "Convert Markdown to HTML" at bounding box center [562, 155] width 194 height 18
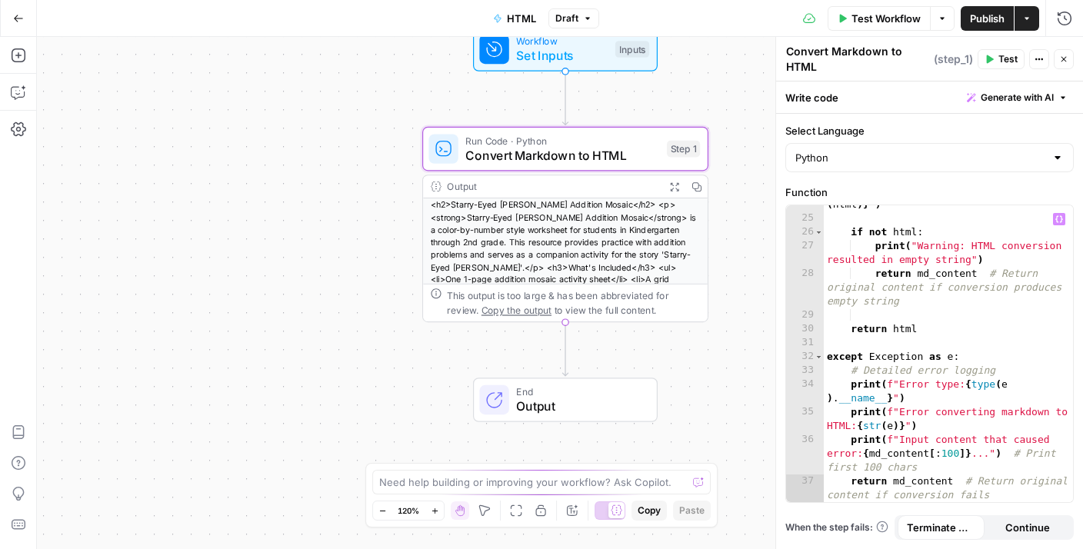
scroll to position [465, 0]
click at [592, 252] on div "<h2>Starry-Eyed [PERSON_NAME] Addition Mosaic</h2> <p><strong>Starry-Eyed [PERS…" at bounding box center [565, 310] width 285 height 225
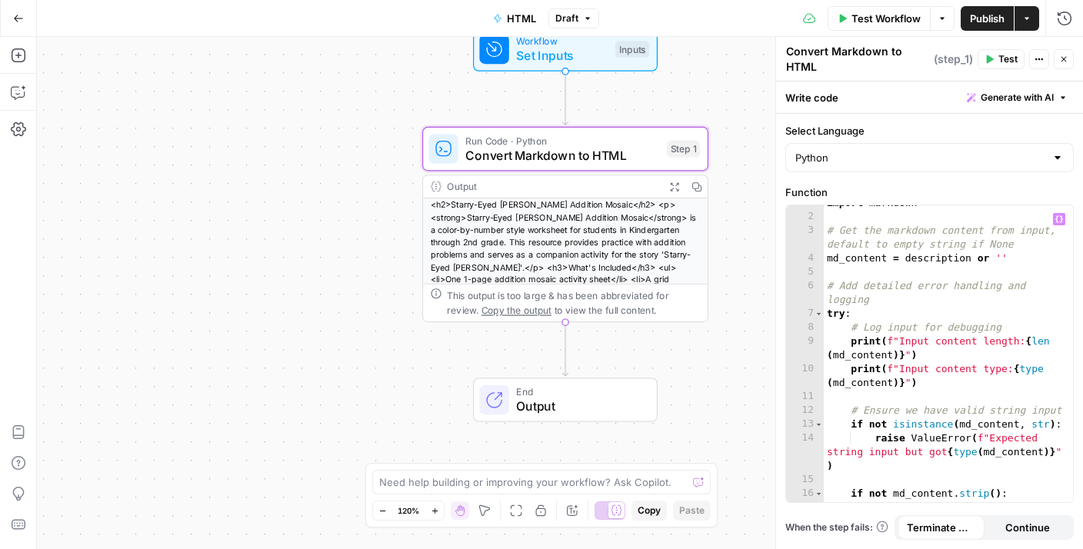
scroll to position [0, 0]
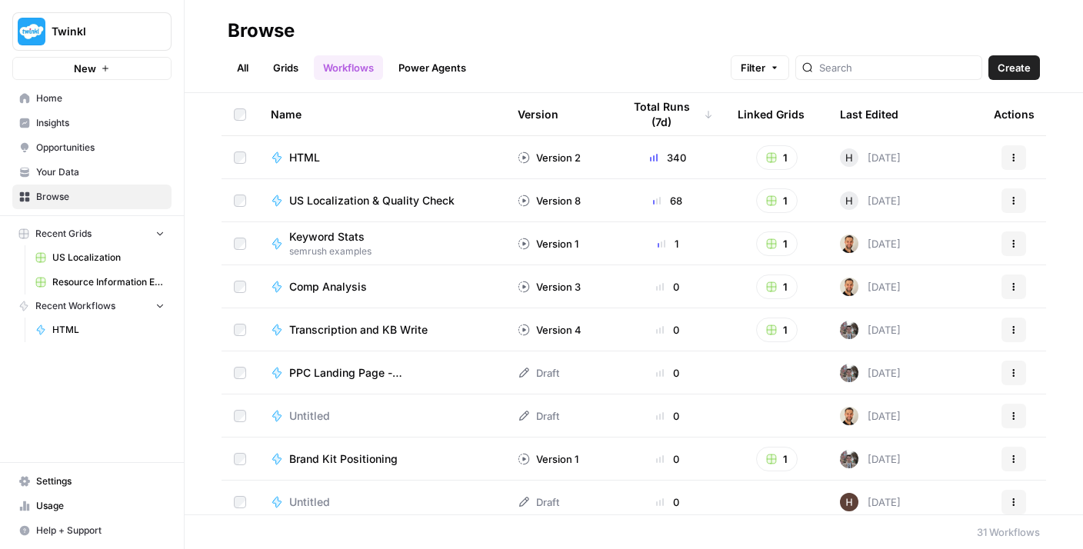
click at [448, 198] on span "US Localization & Quality Check" at bounding box center [371, 200] width 165 height 15
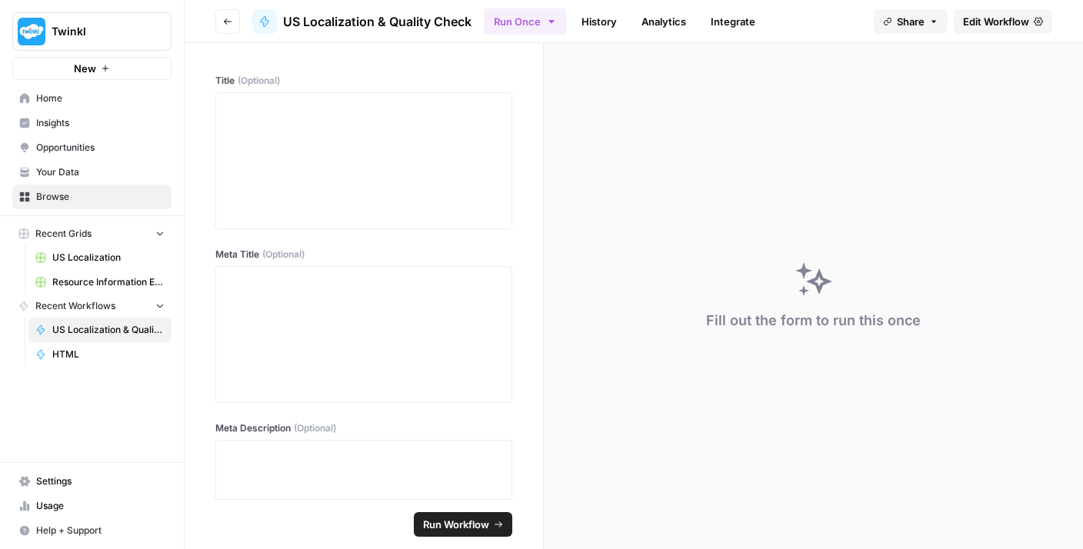
click at [993, 14] on span "Edit Workflow" at bounding box center [996, 21] width 66 height 15
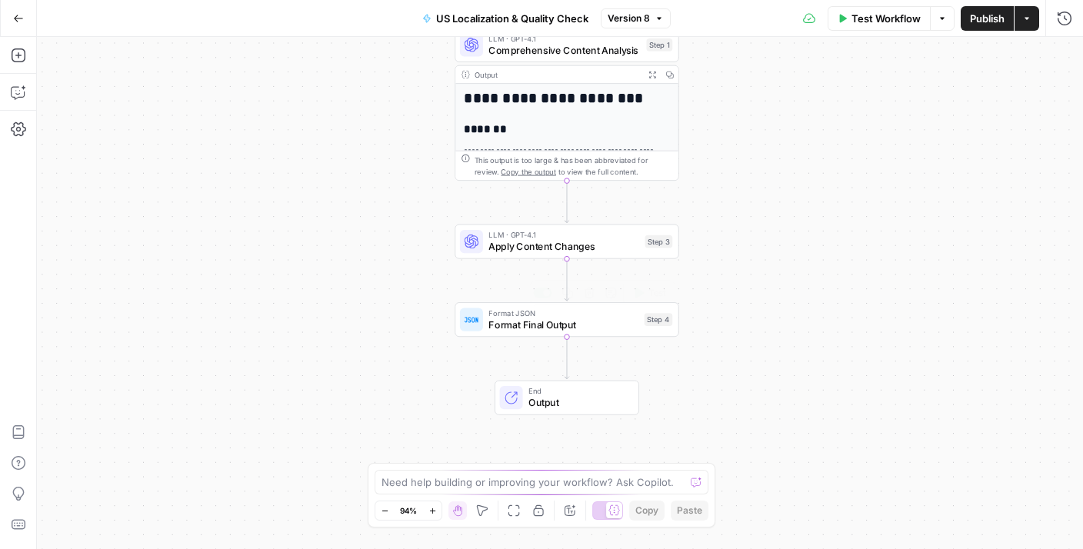
click at [542, 321] on span "Format Final Output" at bounding box center [563, 325] width 150 height 15
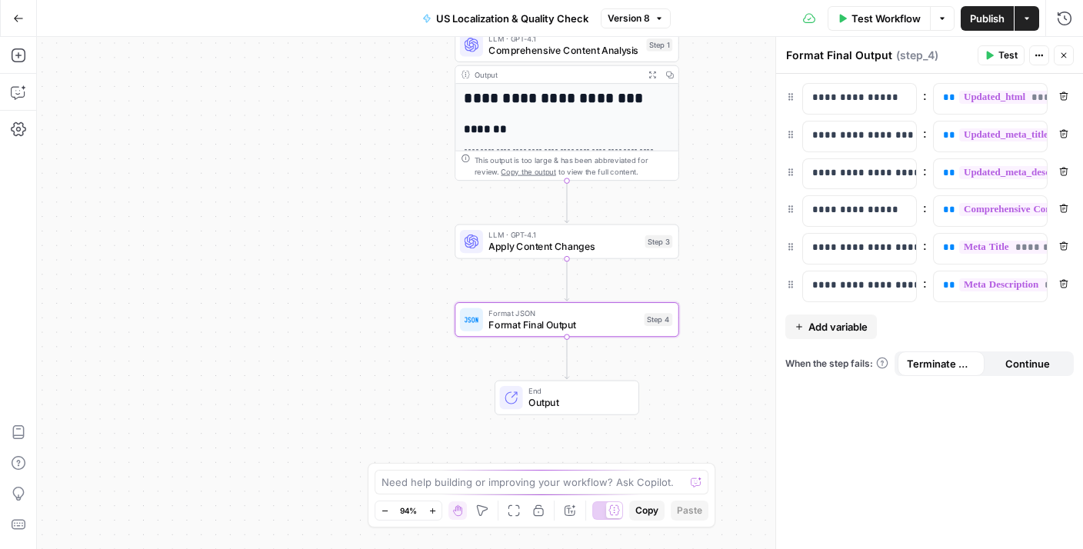
click at [1066, 51] on span "E" at bounding box center [1061, 51] width 12 height 15
click at [1065, 57] on icon "button" at bounding box center [1063, 55] width 9 height 9
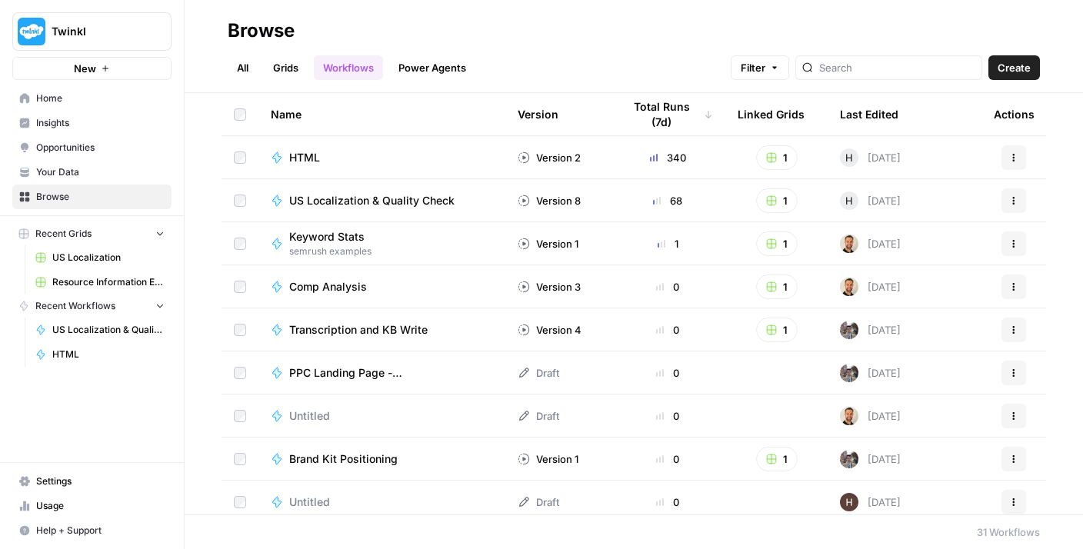
click at [352, 156] on div "HTML" at bounding box center [382, 157] width 222 height 15
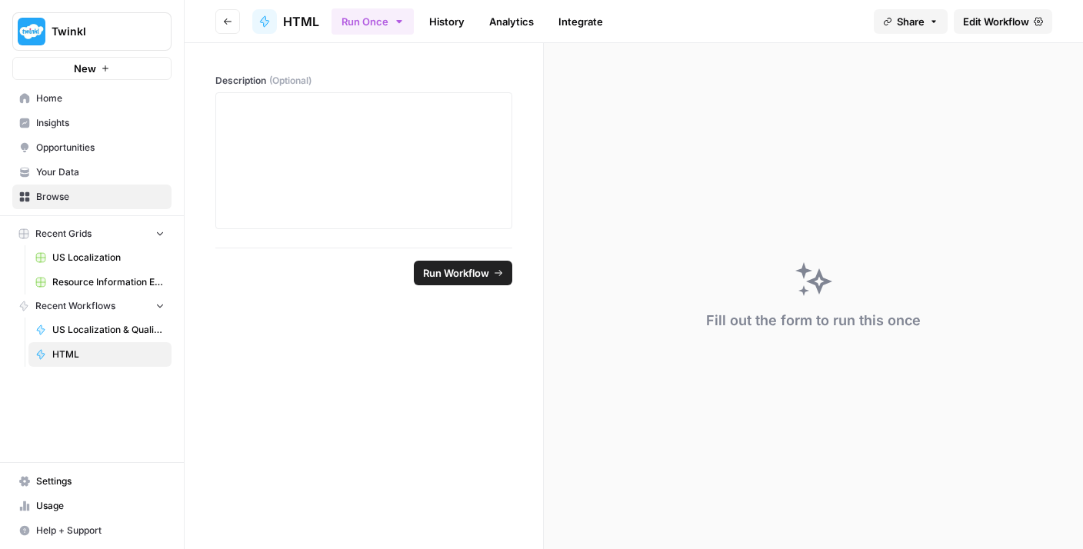
click at [1016, 25] on span "Edit Workflow" at bounding box center [996, 21] width 66 height 15
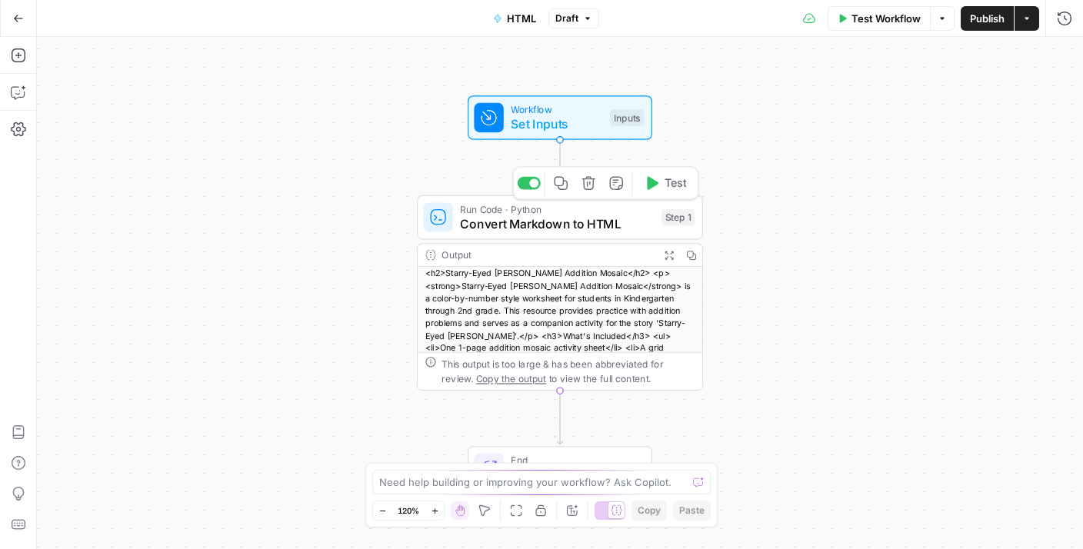
click at [525, 224] on span "Convert Markdown to HTML" at bounding box center [557, 224] width 194 height 18
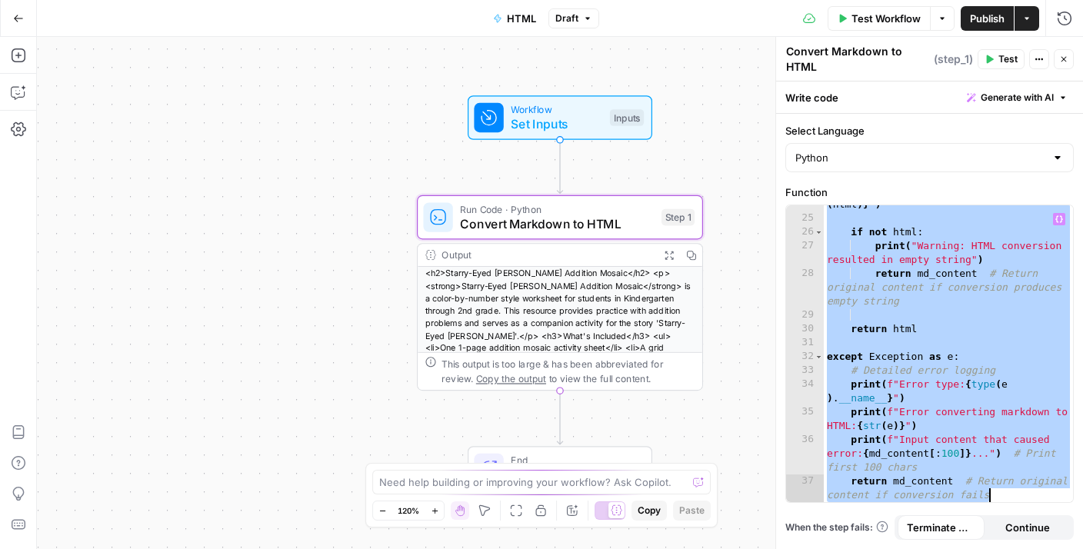
scroll to position [465, 0]
drag, startPoint x: 828, startPoint y: 214, endPoint x: 958, endPoint y: 541, distance: 351.8
click at [957, 548] on html "Twinkl New Home Insights Opportunities Your Data Browse Recent Grids US Localiz…" at bounding box center [541, 274] width 1083 height 549
click at [914, 330] on div "print ( f"Output HTML length: { len ( html )} " ) if not html : print ( "Warnin…" at bounding box center [948, 360] width 249 height 352
type textarea "**********"
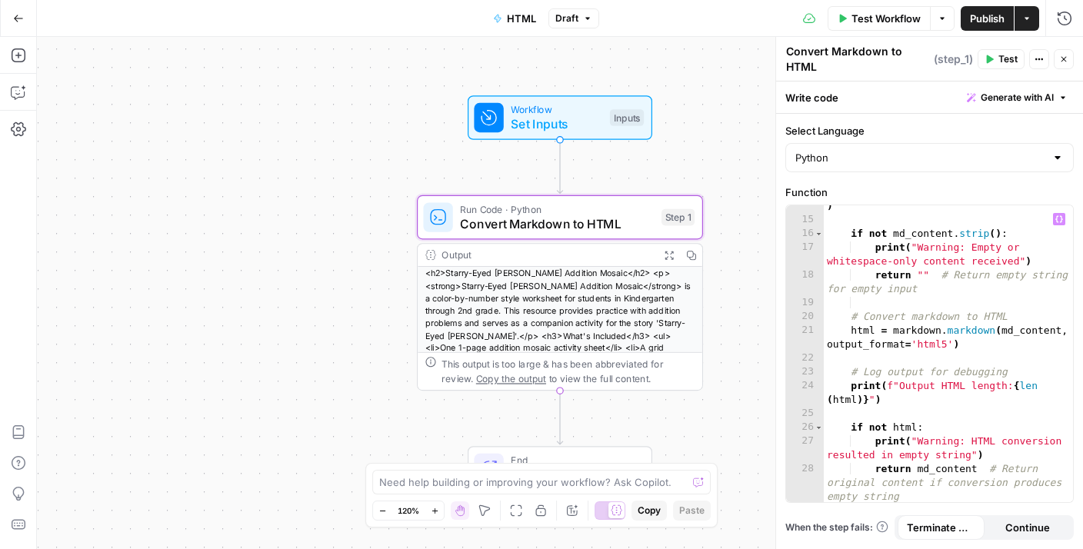
scroll to position [0, 0]
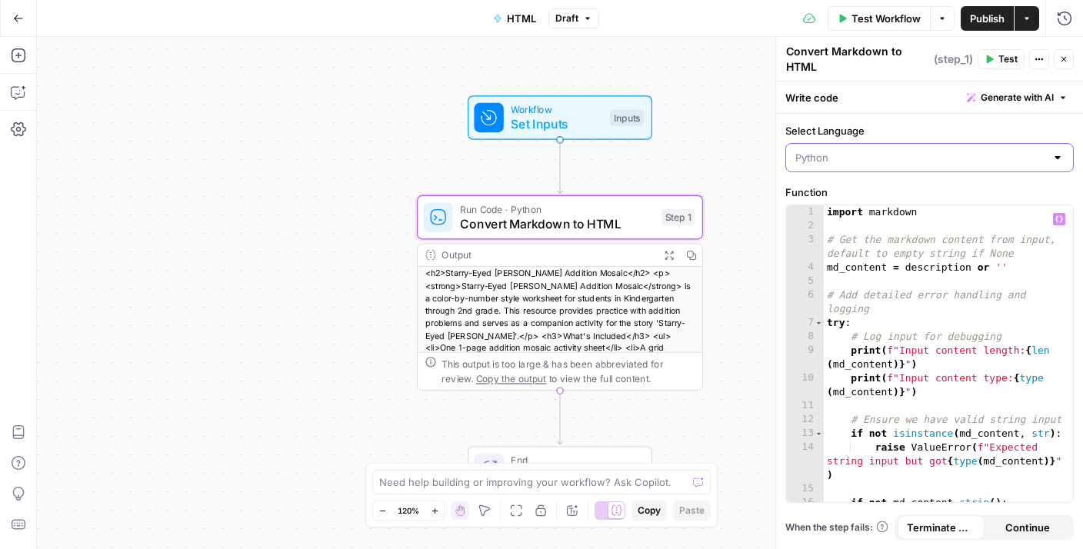
click at [992, 153] on input "Select Language" at bounding box center [920, 157] width 250 height 15
type input "Python"
click at [993, 129] on label "Select Language" at bounding box center [929, 130] width 288 height 15
click at [993, 150] on input "Python" at bounding box center [920, 157] width 250 height 15
type input "Python"
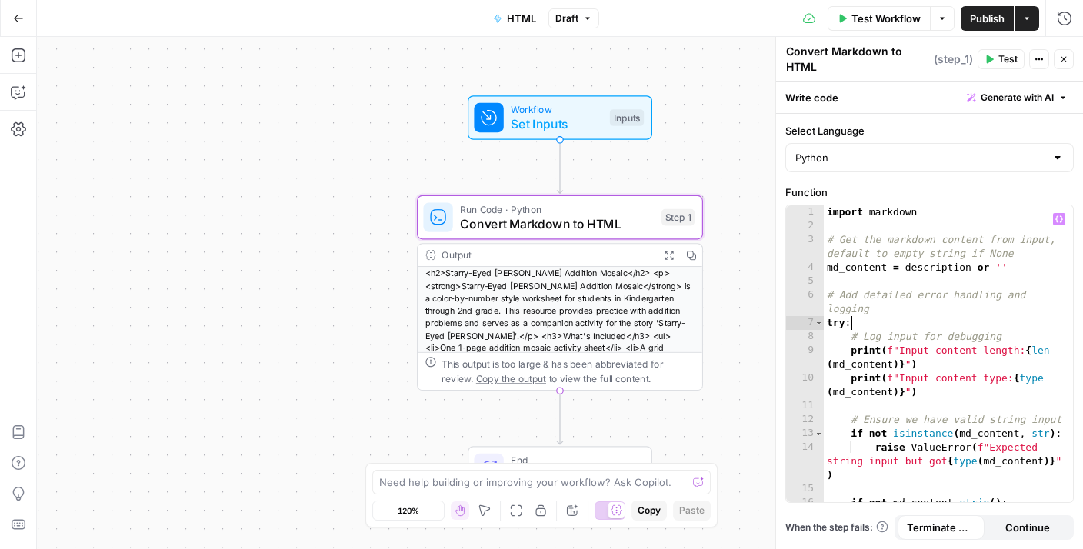
click at [891, 327] on div "import markdown # Get the markdown content from input, default to empty string …" at bounding box center [948, 374] width 249 height 338
type textarea "**********"
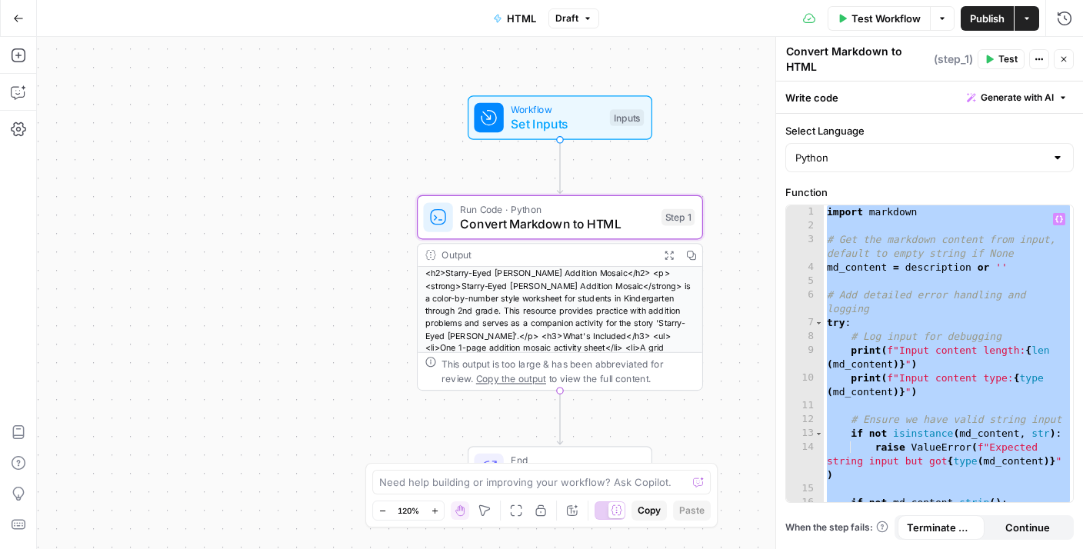
click at [855, 230] on div "import markdown # Get the markdown content from input, default to empty string …" at bounding box center [948, 374] width 249 height 338
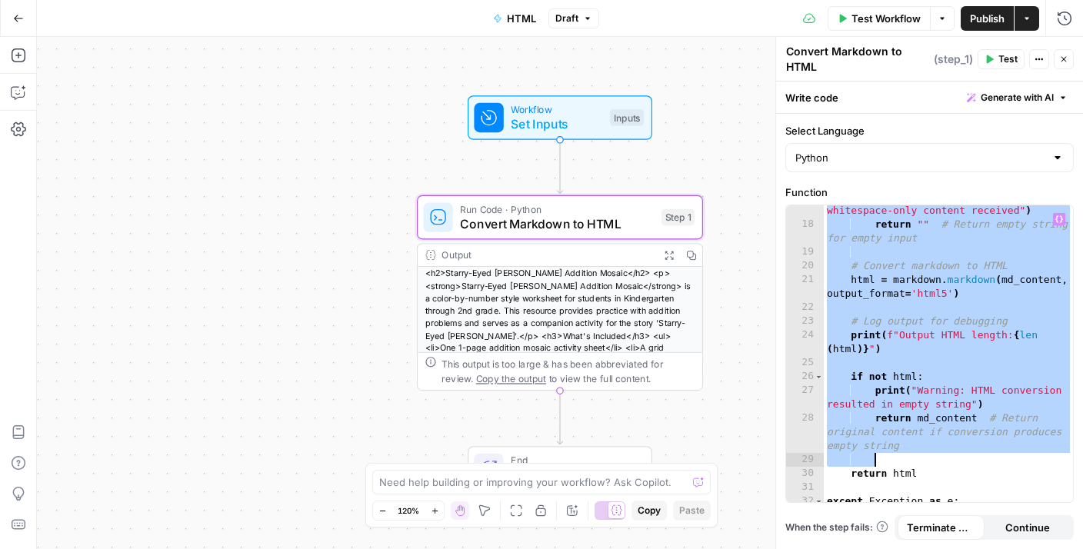
scroll to position [320, 0]
drag, startPoint x: 828, startPoint y: 213, endPoint x: 925, endPoint y: 482, distance: 285.9
click at [925, 482] on div "print ( "Warning: Empty or whitespace-only content received" ) return "" # Retu…" at bounding box center [948, 359] width 249 height 338
click at [672, 253] on icon "button" at bounding box center [669, 255] width 10 height 10
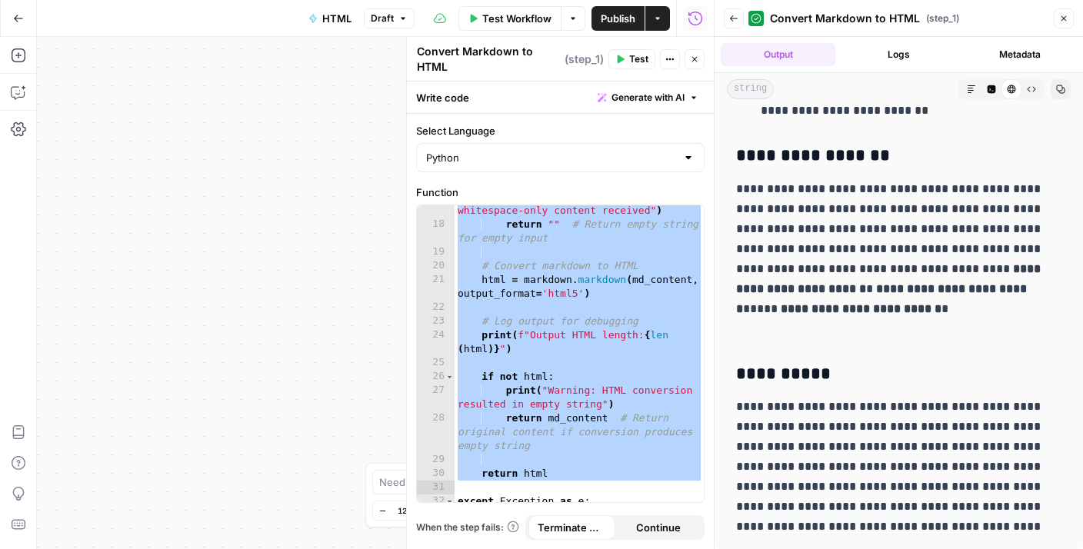
scroll to position [0, 0]
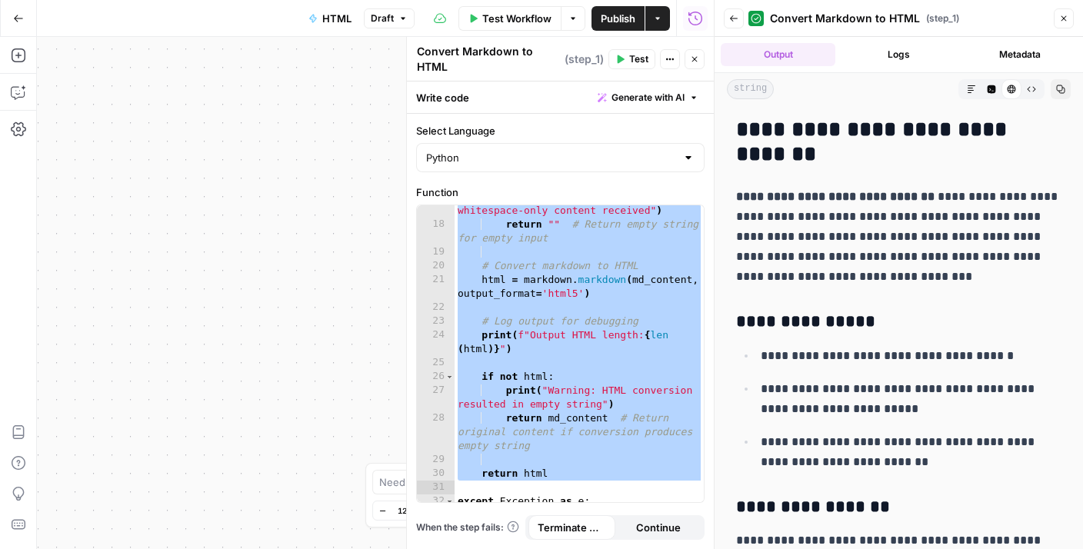
click at [1035, 85] on icon "button" at bounding box center [1031, 89] width 9 height 9
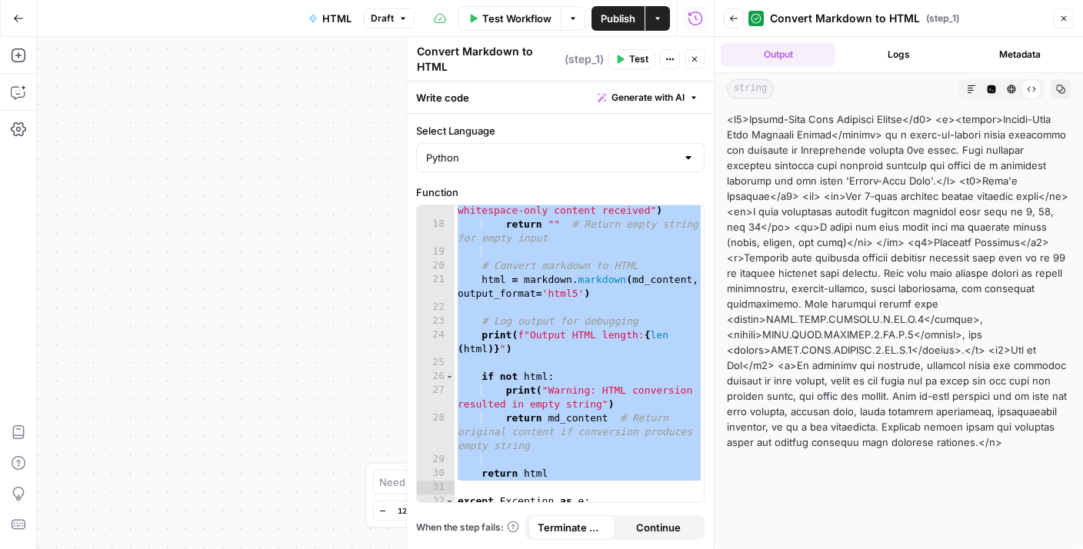
click at [1065, 22] on icon "button" at bounding box center [1063, 18] width 9 height 9
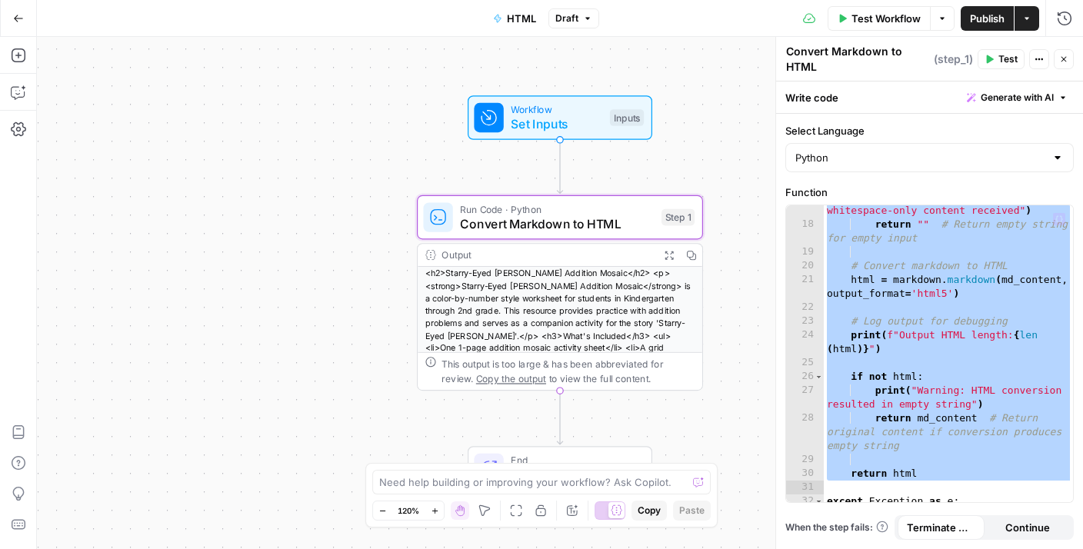
click at [929, 237] on div "print ( "Warning: Empty or whitespace-only content received" ) return "" # Retu…" at bounding box center [948, 359] width 249 height 338
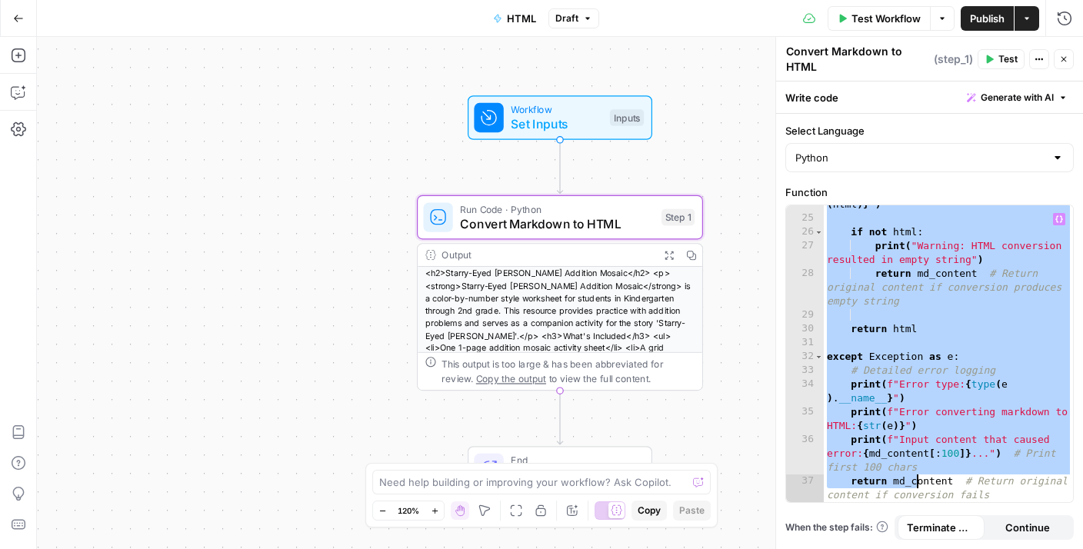
scroll to position [465, 0]
drag, startPoint x: 825, startPoint y: 216, endPoint x: 1012, endPoint y: 505, distance: 344.4
click at [1012, 505] on div "**********" at bounding box center [929, 331] width 307 height 435
type textarea "**********"
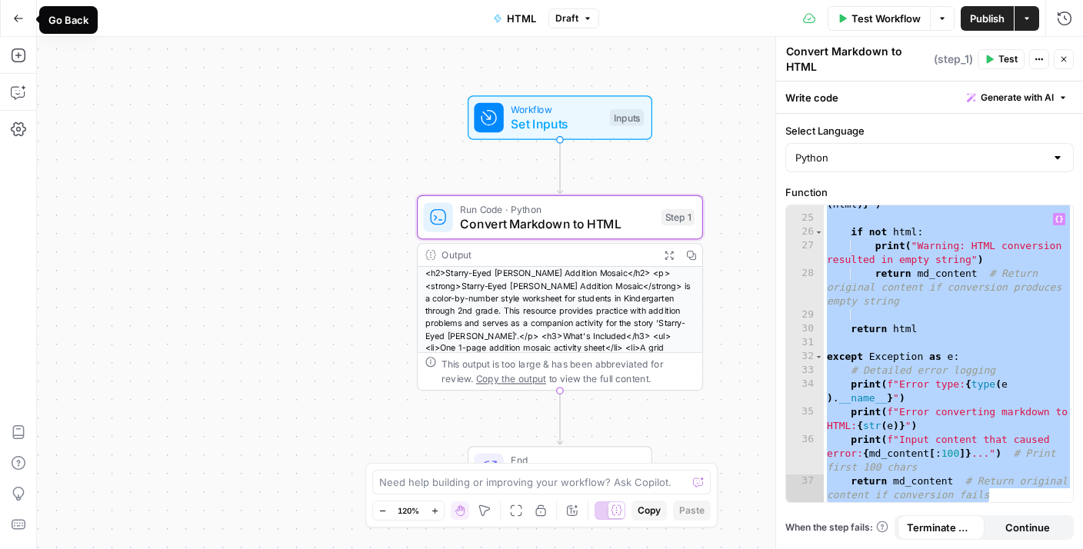
click at [15, 9] on button "Go Back" at bounding box center [19, 19] width 28 height 28
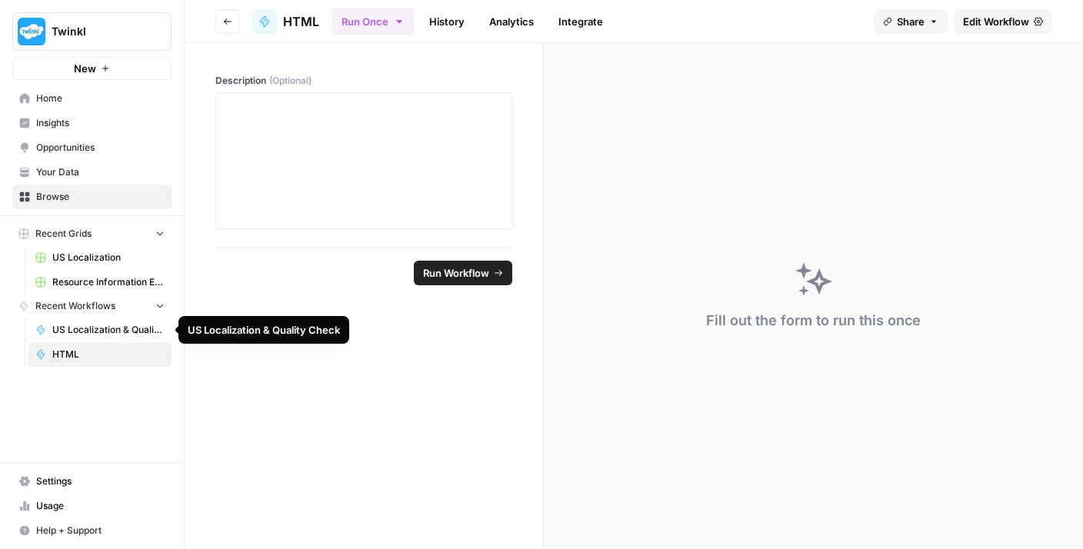
click at [102, 328] on span "US Localization & Quality Check" at bounding box center [108, 330] width 112 height 14
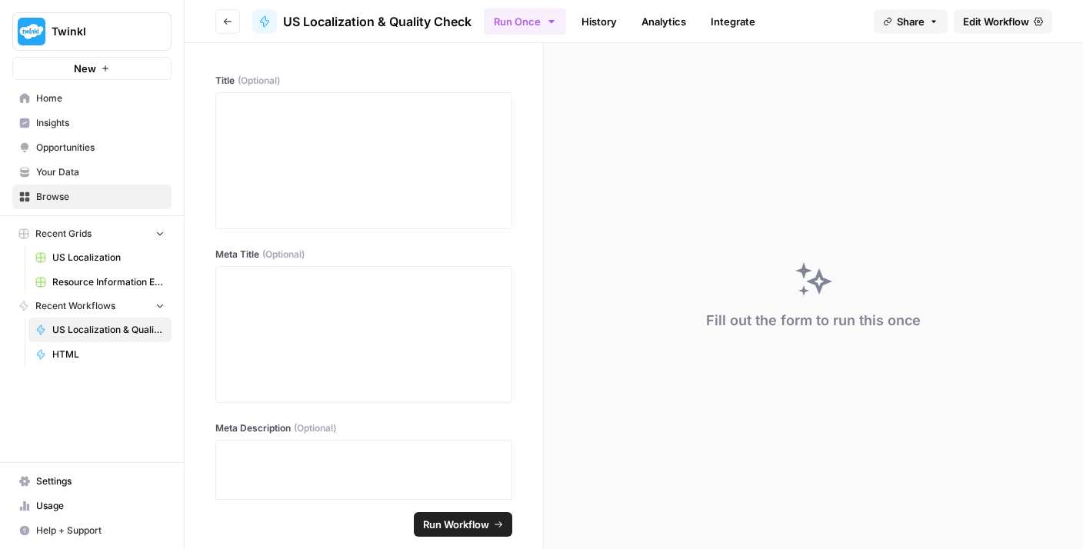
click at [1015, 28] on span "Edit Workflow" at bounding box center [996, 21] width 66 height 15
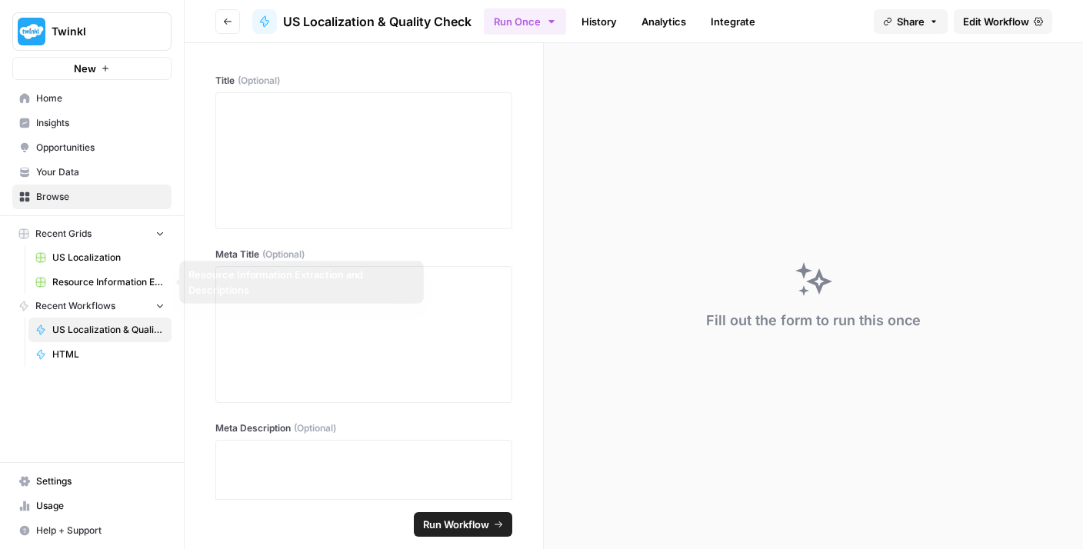
click at [75, 258] on span "US Localization" at bounding box center [108, 258] width 112 height 14
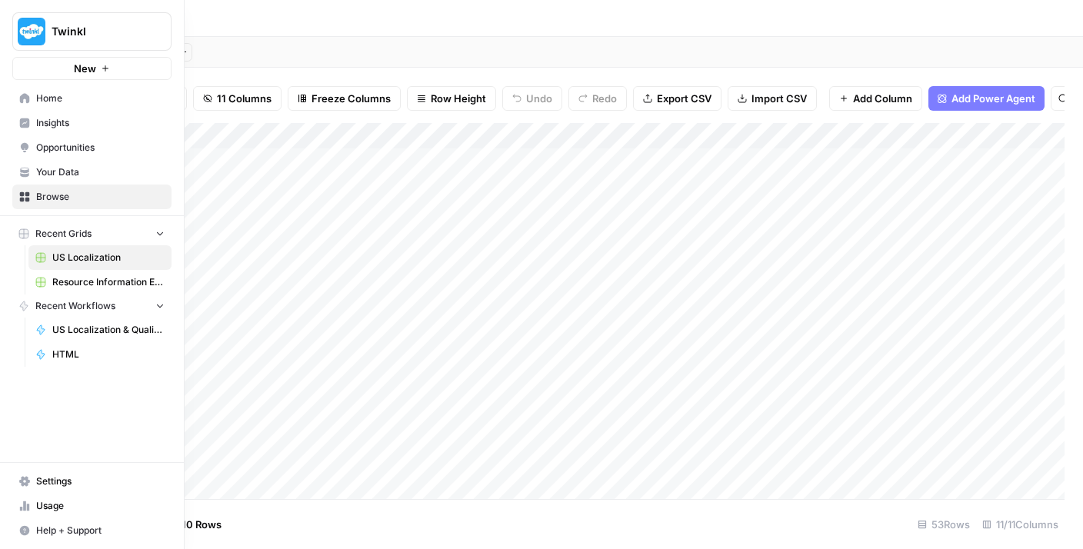
click at [95, 288] on span "Resource Information Extraction and Descriptions" at bounding box center [108, 282] width 112 height 14
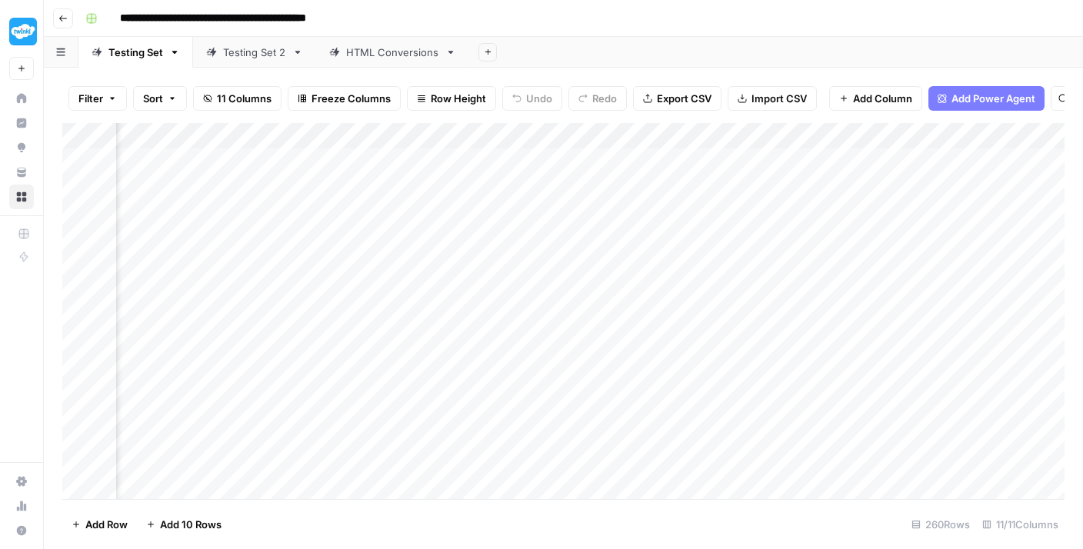
scroll to position [0, 521]
click at [657, 159] on div "Add Column" at bounding box center [563, 311] width 1002 height 376
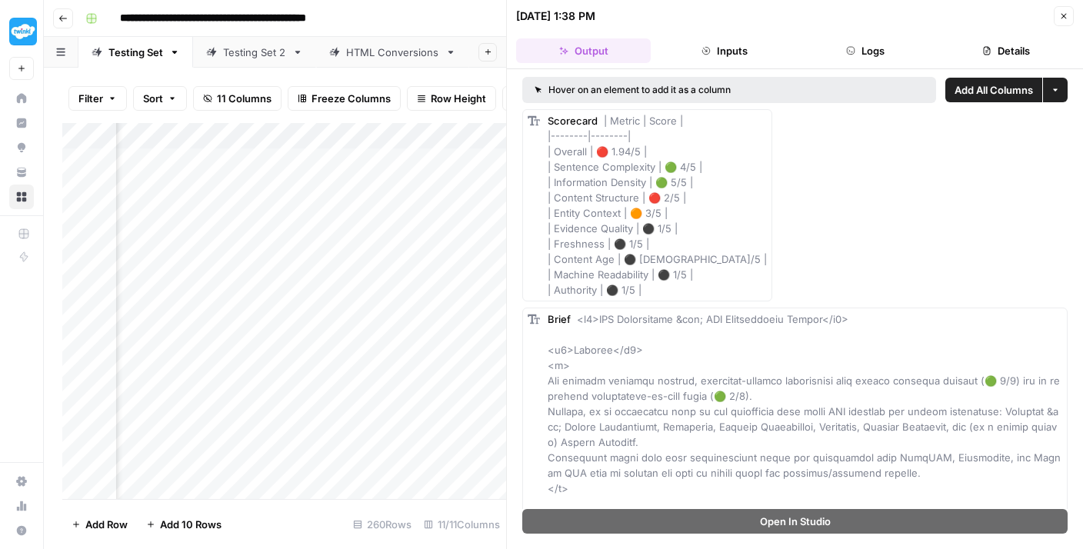
click at [1064, 17] on icon "button" at bounding box center [1063, 16] width 9 height 9
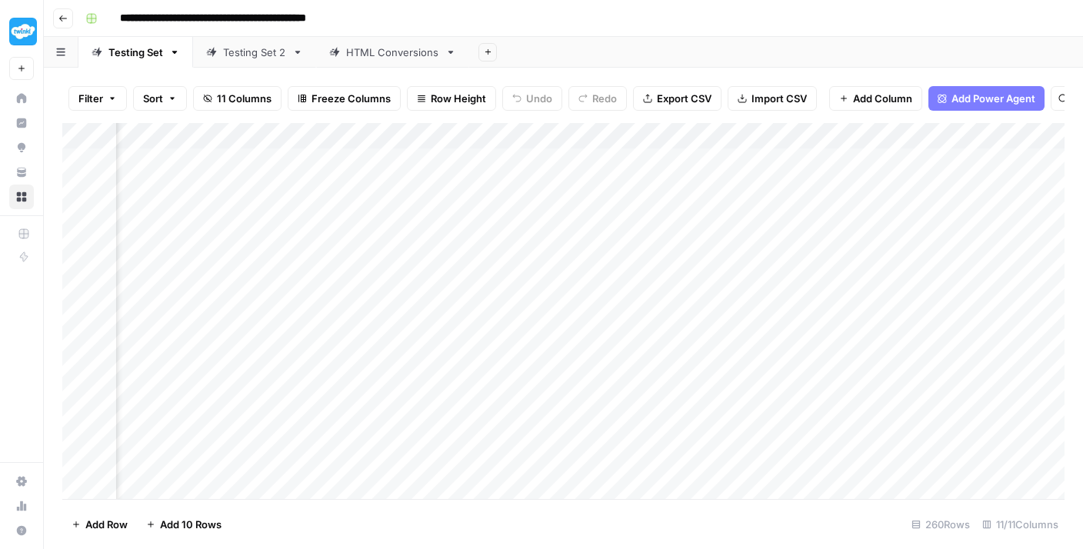
scroll to position [0, 560]
click at [722, 137] on div "Add Column" at bounding box center [563, 311] width 1002 height 376
click at [955, 174] on div "Add Column" at bounding box center [563, 311] width 1002 height 376
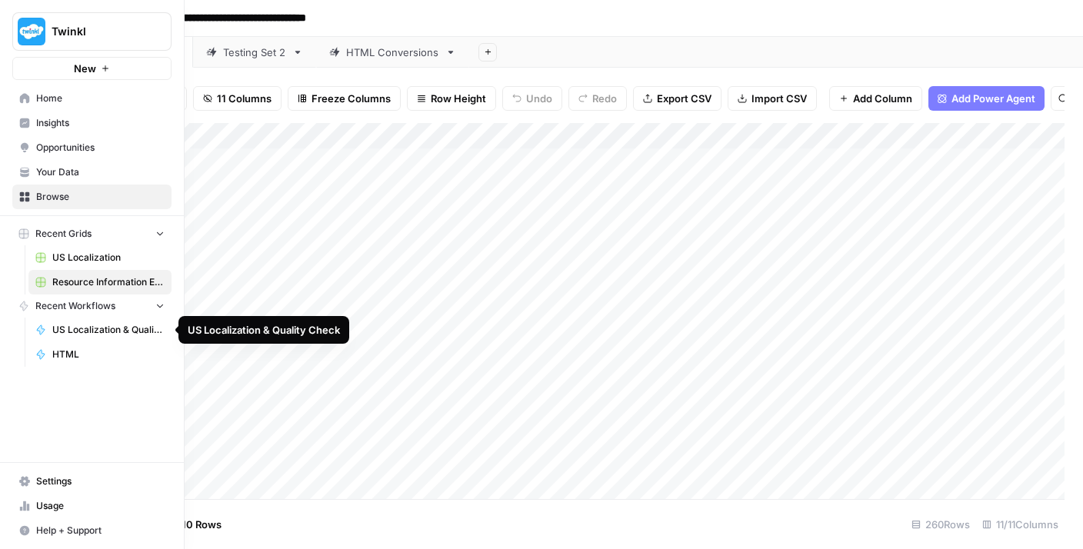
click at [71, 330] on span "US Localization & Quality Check" at bounding box center [108, 330] width 112 height 14
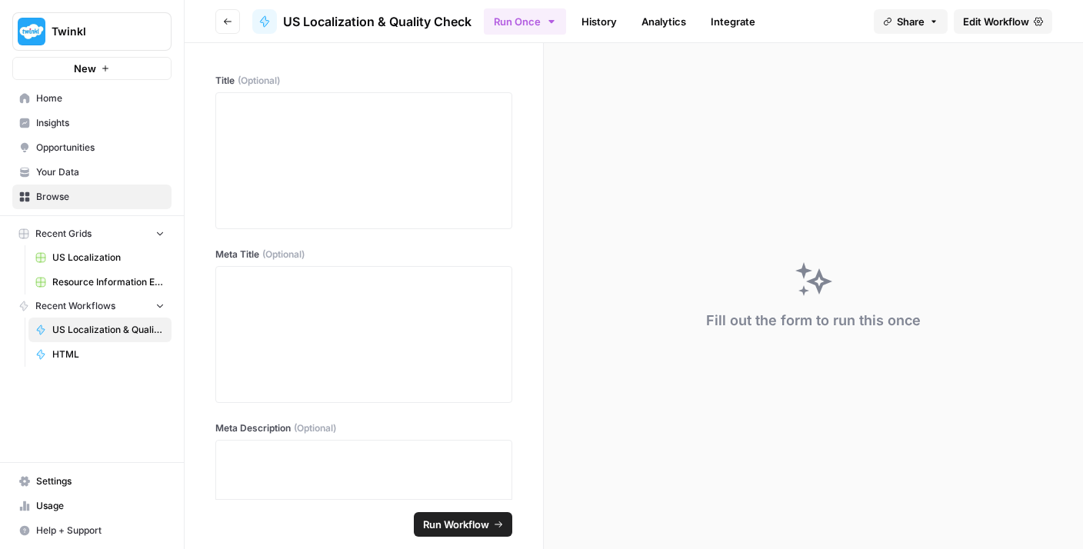
click at [998, 33] on header "Go back US Localization & Quality Check Run Once History Analytics Integrate Sh…" at bounding box center [634, 21] width 898 height 43
click at [994, 28] on link "Edit Workflow" at bounding box center [1003, 21] width 98 height 25
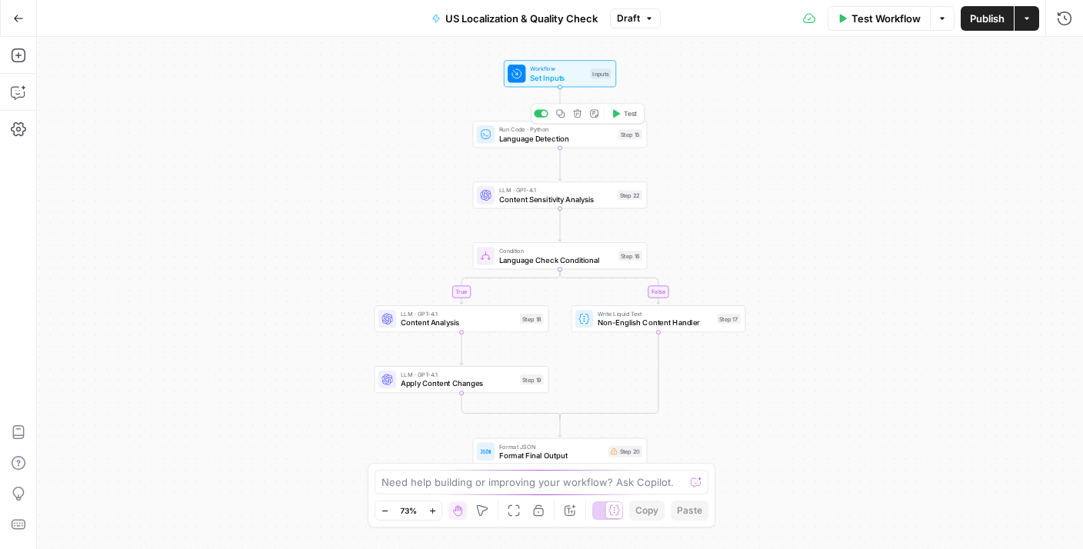
click at [581, 133] on span "Language Detection" at bounding box center [556, 139] width 115 height 12
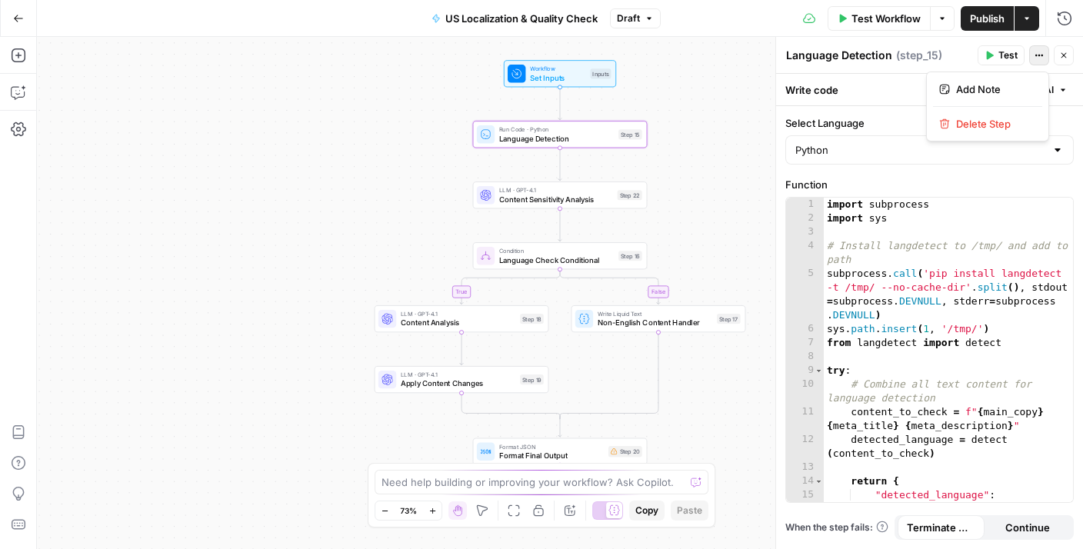
click at [1040, 55] on icon "button" at bounding box center [1039, 55] width 9 height 9
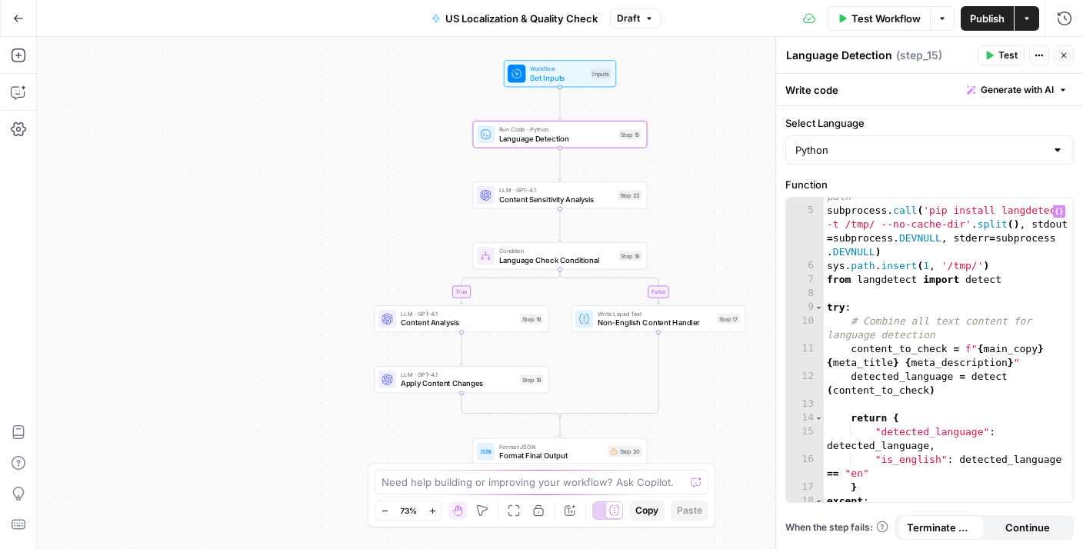
scroll to position [152, 0]
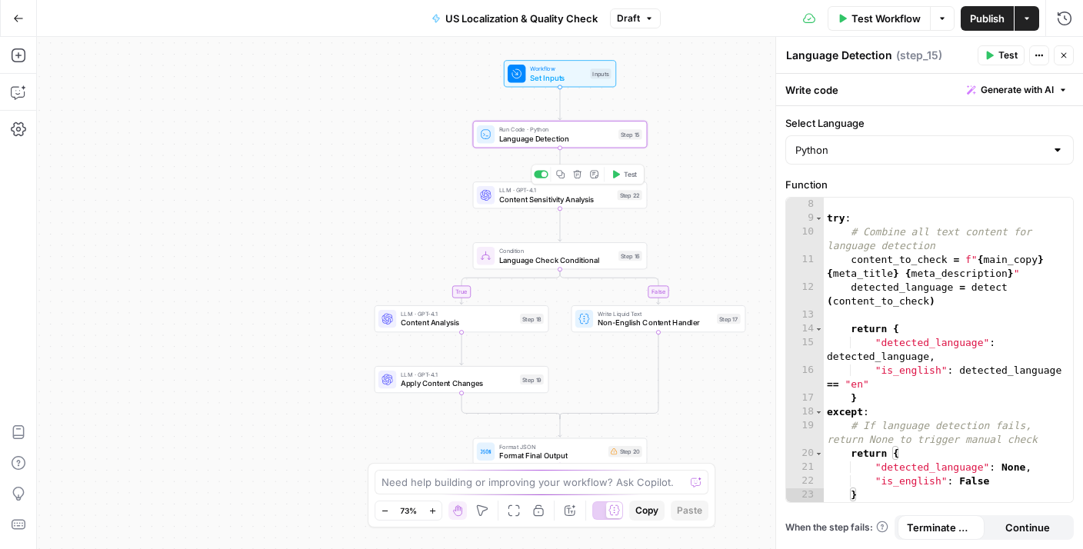
click at [550, 195] on span "Content Sensitivity Analysis" at bounding box center [556, 200] width 114 height 12
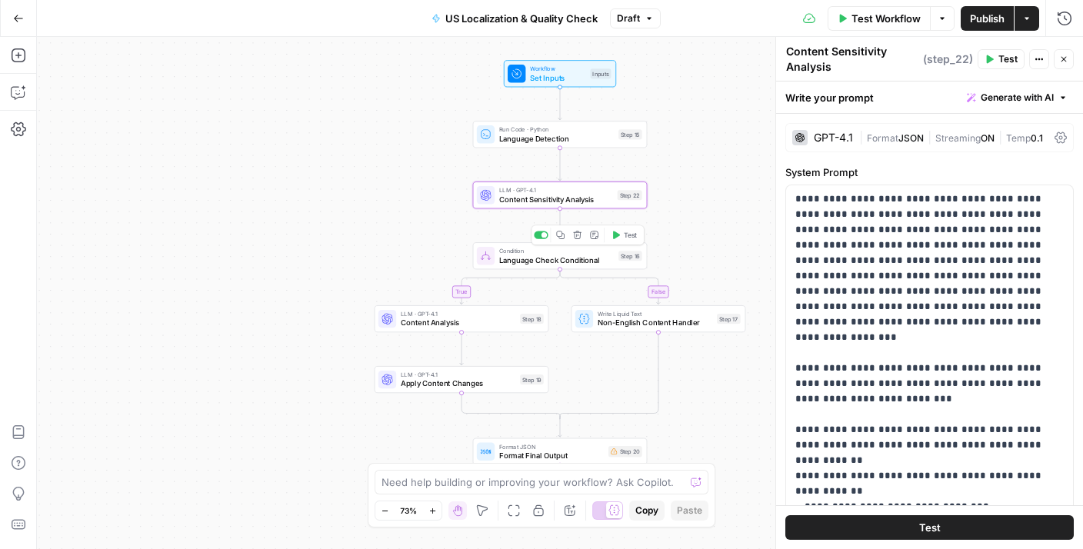
click at [548, 261] on span "Language Check Conditional" at bounding box center [556, 261] width 115 height 12
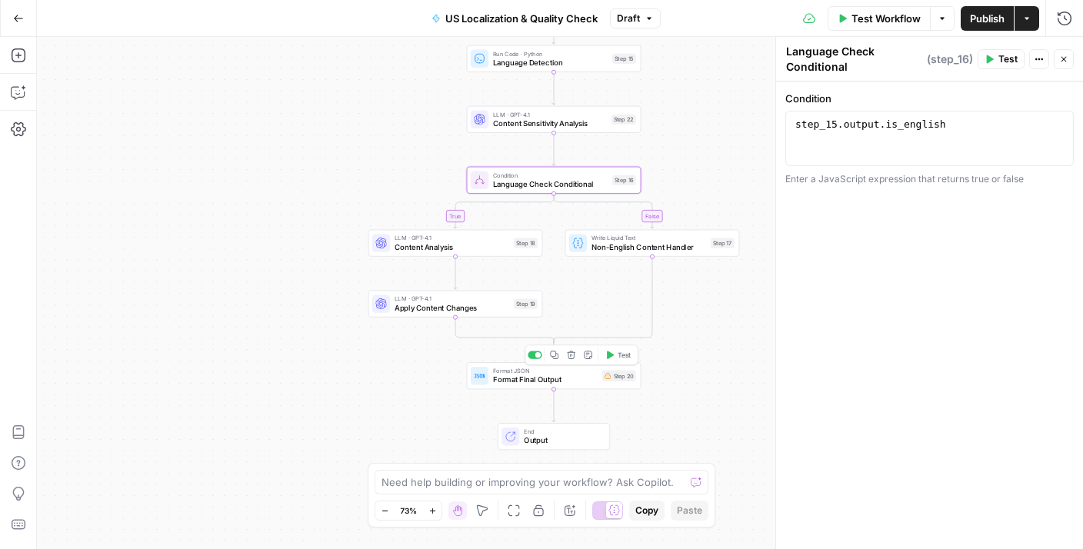
click at [538, 375] on span "Format Final Output" at bounding box center [545, 381] width 105 height 12
type textarea "Format Final Output"
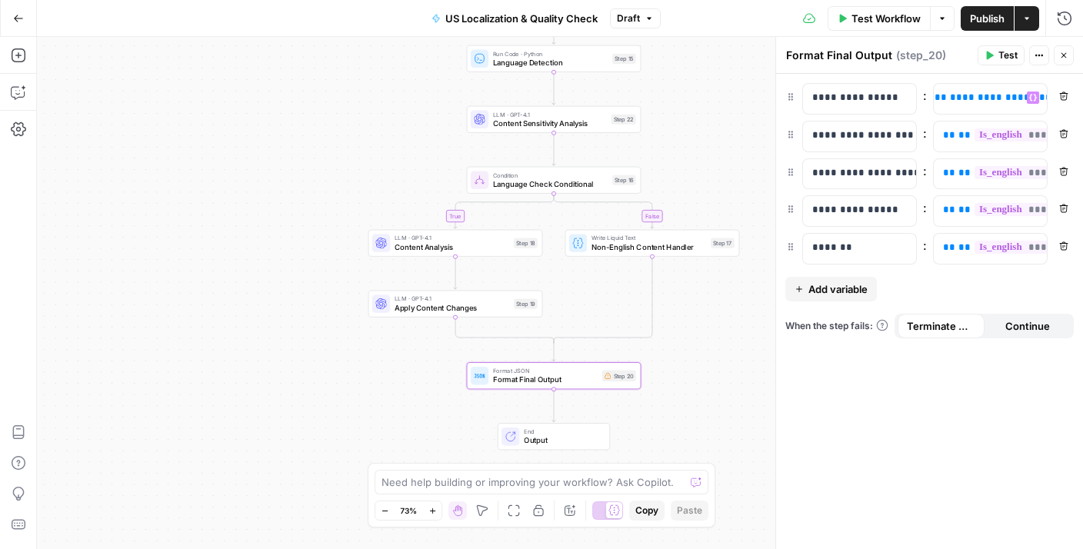
scroll to position [0, 390]
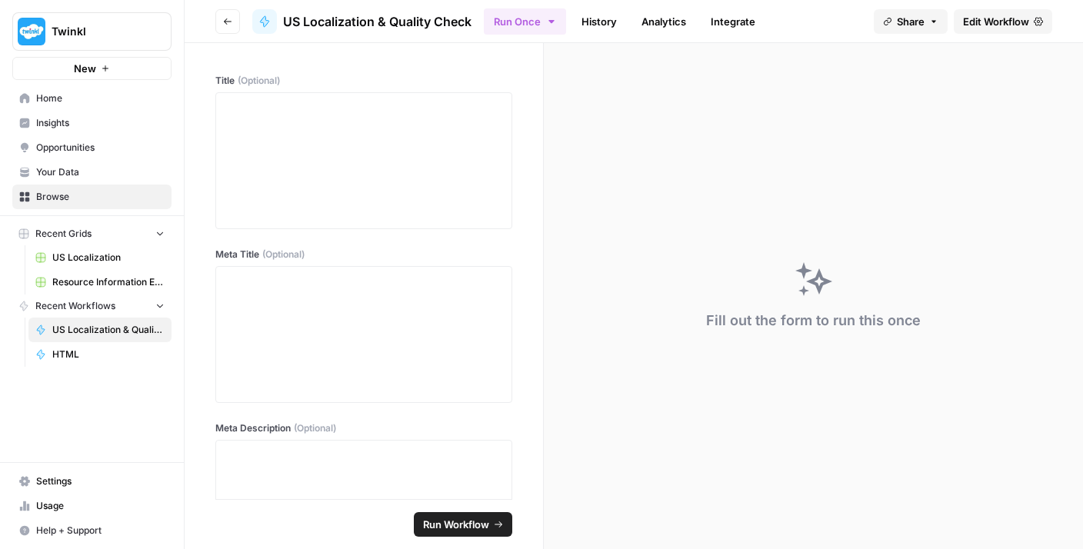
click at [66, 356] on span "HTML" at bounding box center [108, 355] width 112 height 14
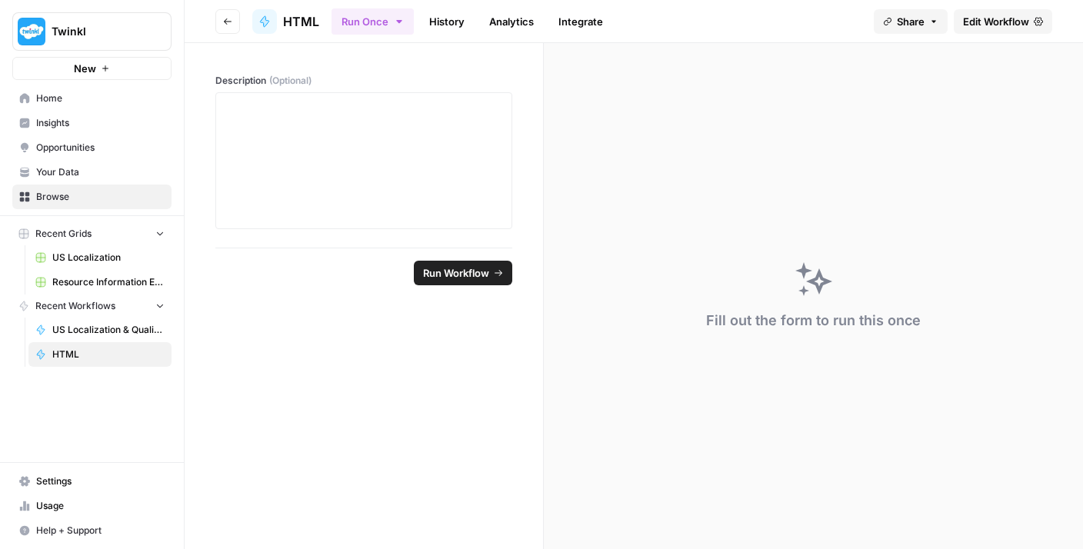
click at [1002, 25] on span "Edit Workflow" at bounding box center [996, 21] width 66 height 15
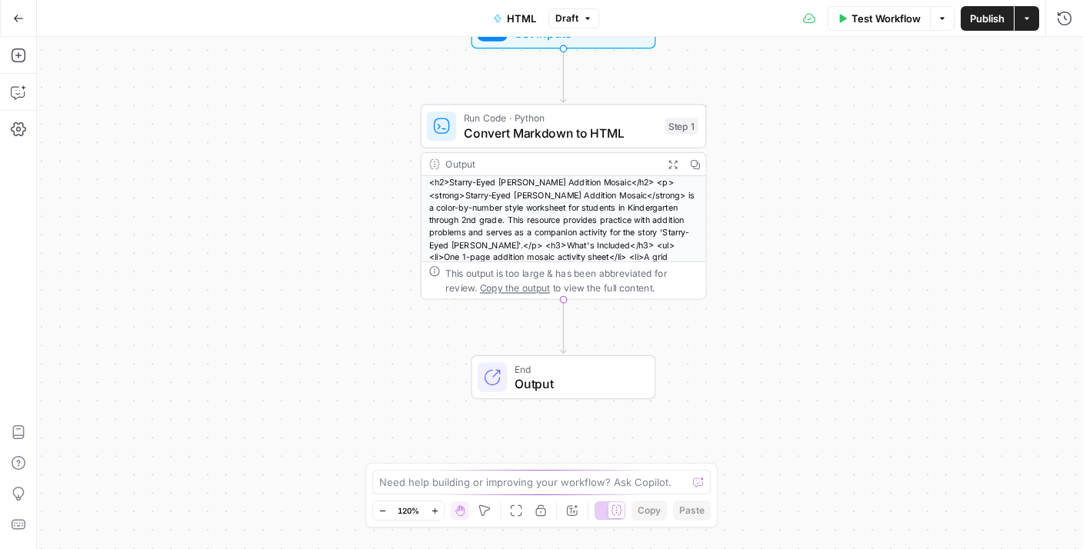
click at [572, 121] on span "Run Code · Python" at bounding box center [561, 118] width 194 height 15
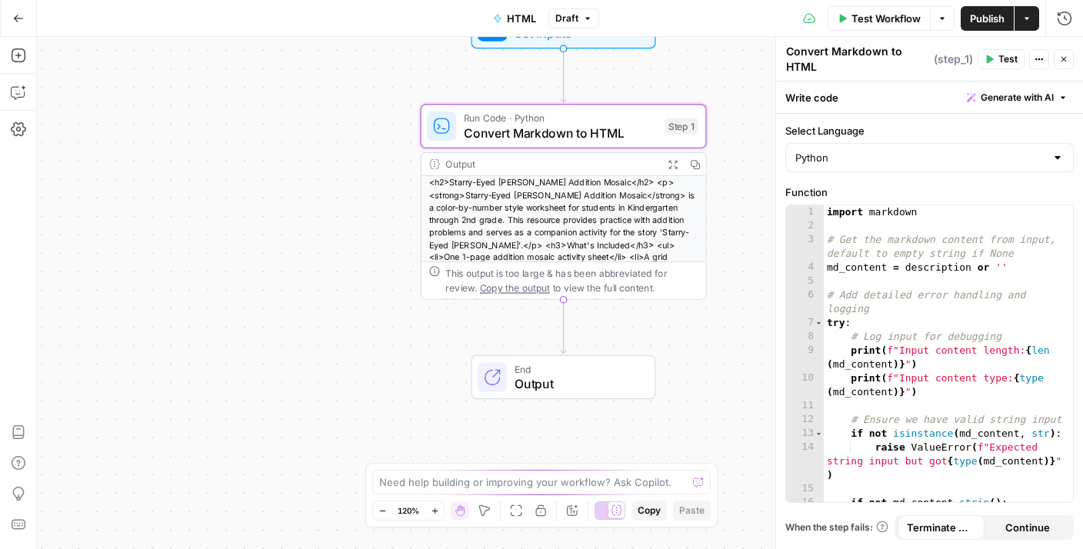
click at [1041, 57] on icon "button" at bounding box center [1039, 59] width 9 height 9
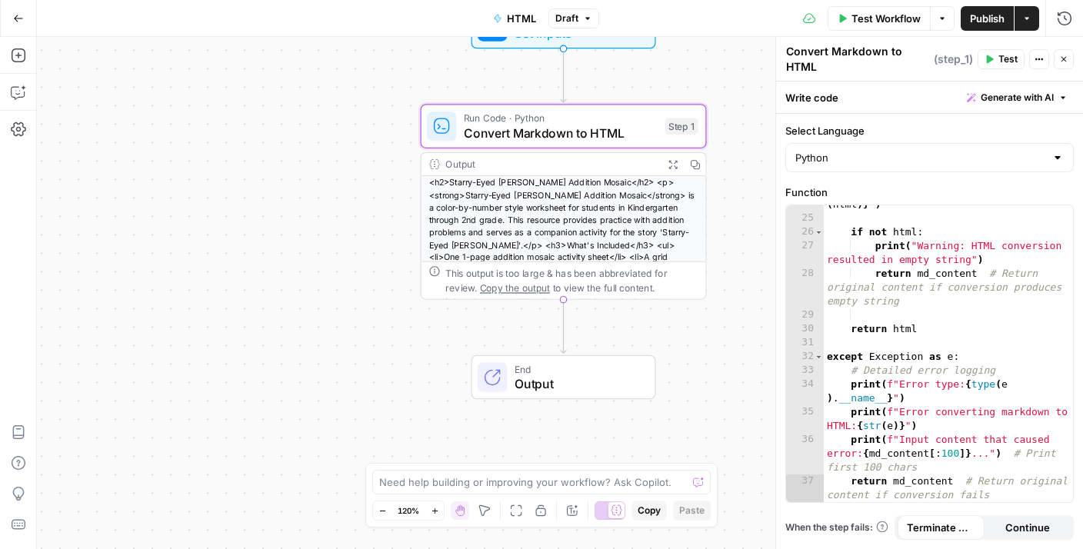
click at [1061, 55] on icon "button" at bounding box center [1063, 59] width 9 height 9
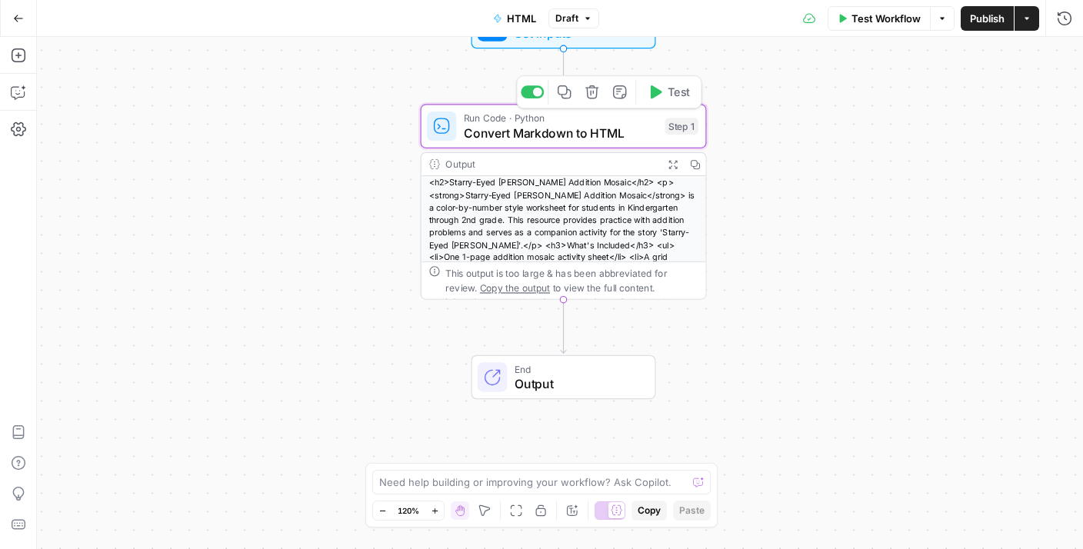
click at [620, 131] on span "Convert Markdown to HTML" at bounding box center [561, 133] width 194 height 18
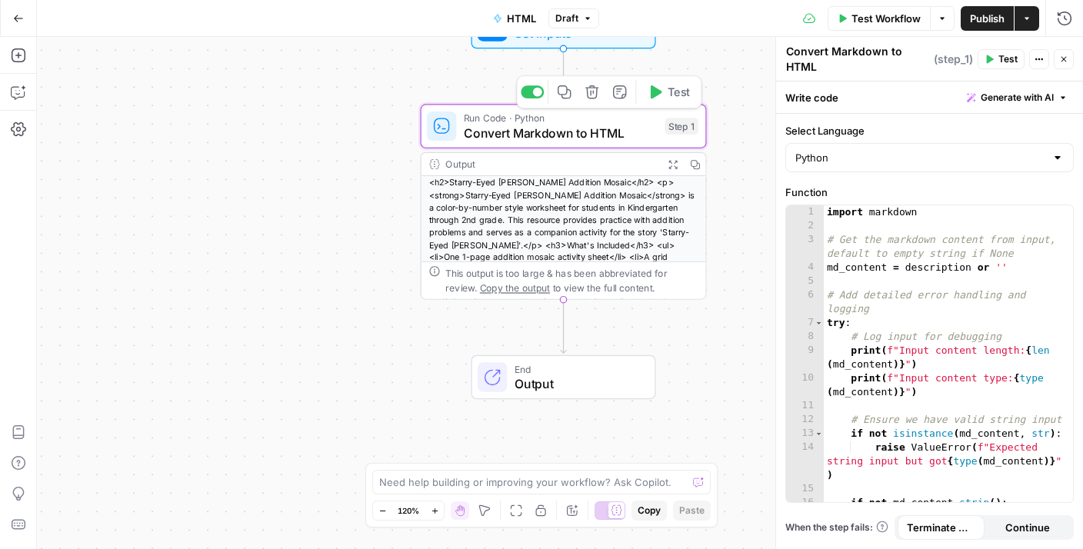
click at [620, 131] on span "Convert Markdown to HTML" at bounding box center [561, 133] width 194 height 18
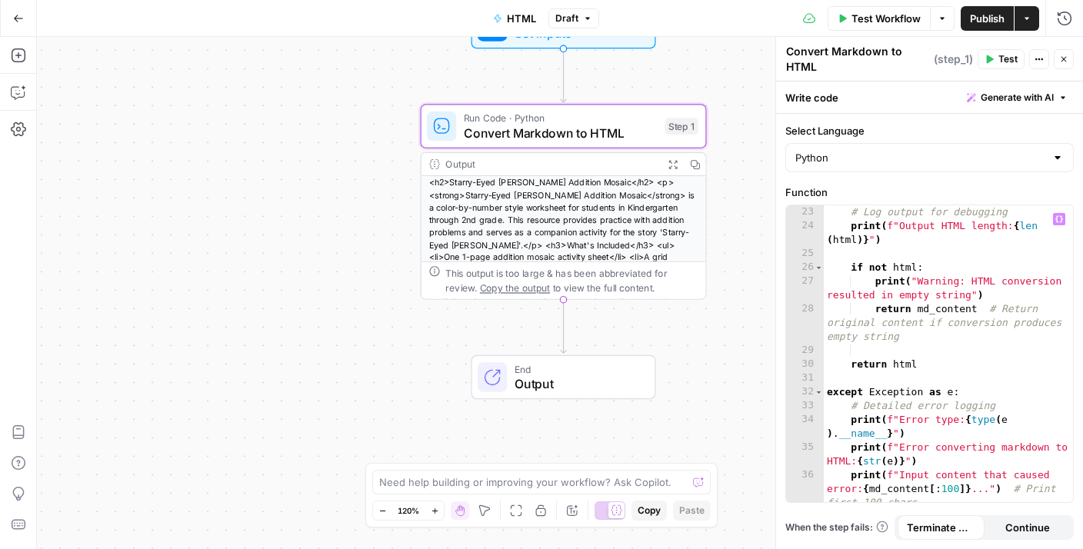
scroll to position [465, 0]
